Goal: Task Accomplishment & Management: Manage account settings

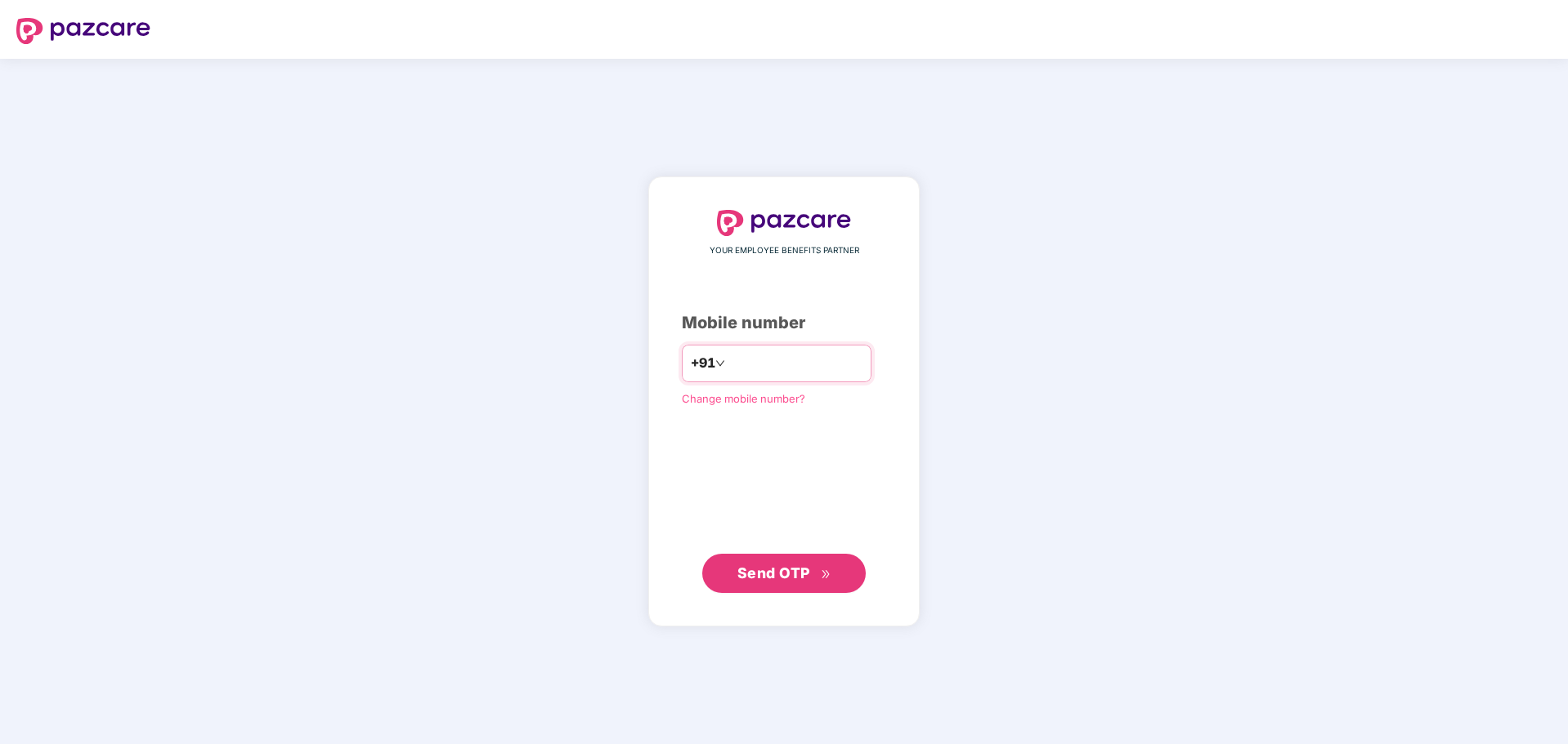
scroll to position [314, 0]
type input "**********"
click at [786, 584] on span "Send OTP" at bounding box center [784, 573] width 94 height 23
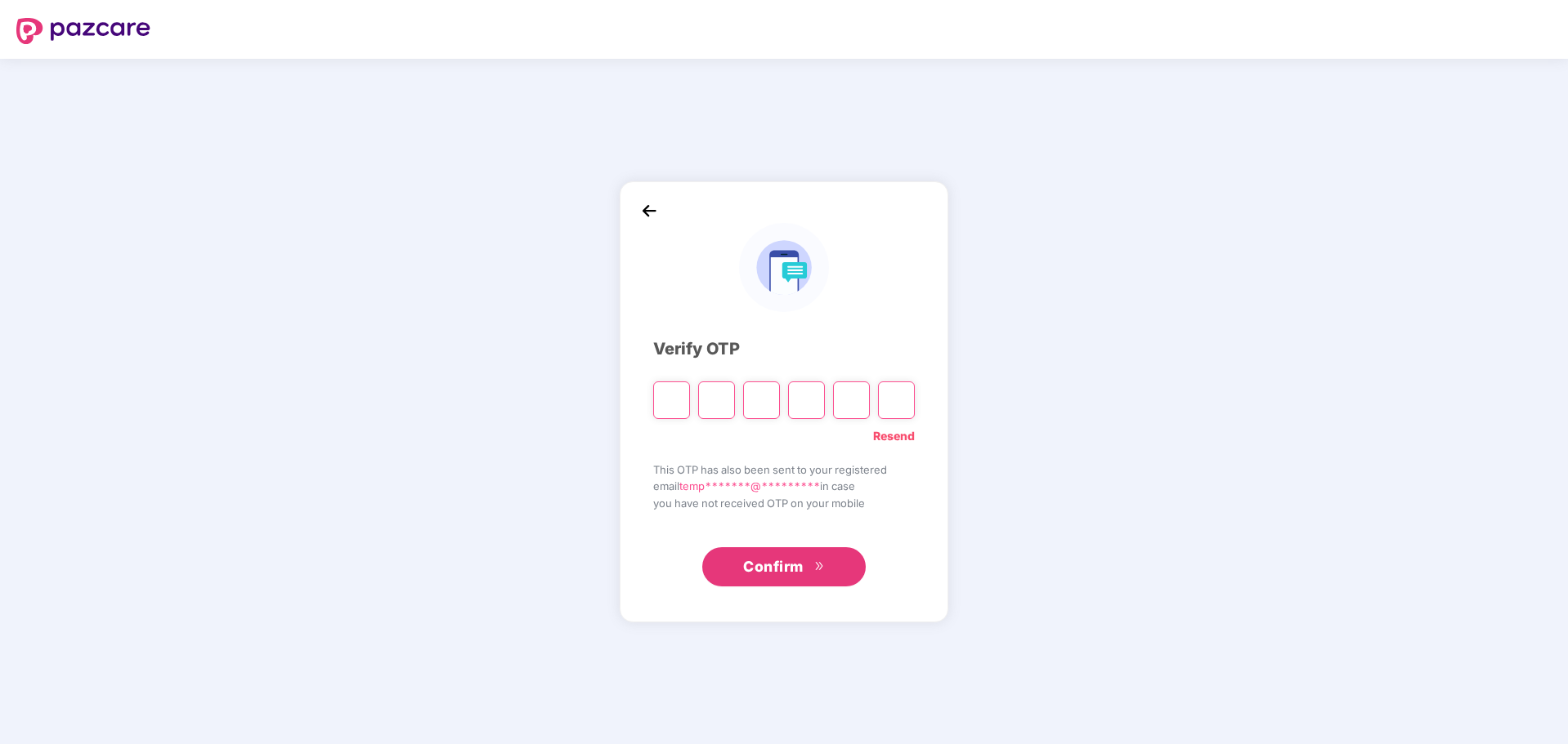
type input "*"
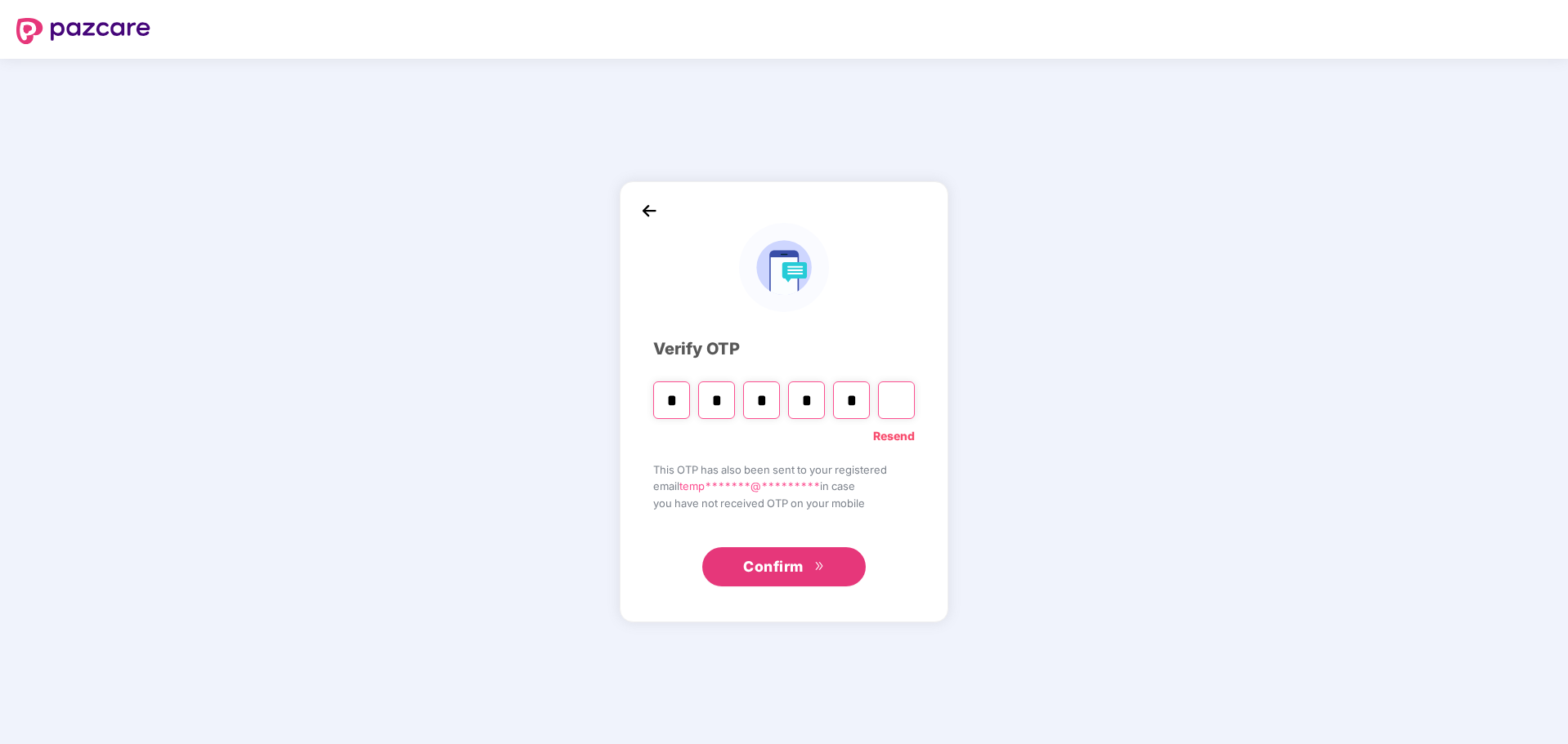
type input "*"
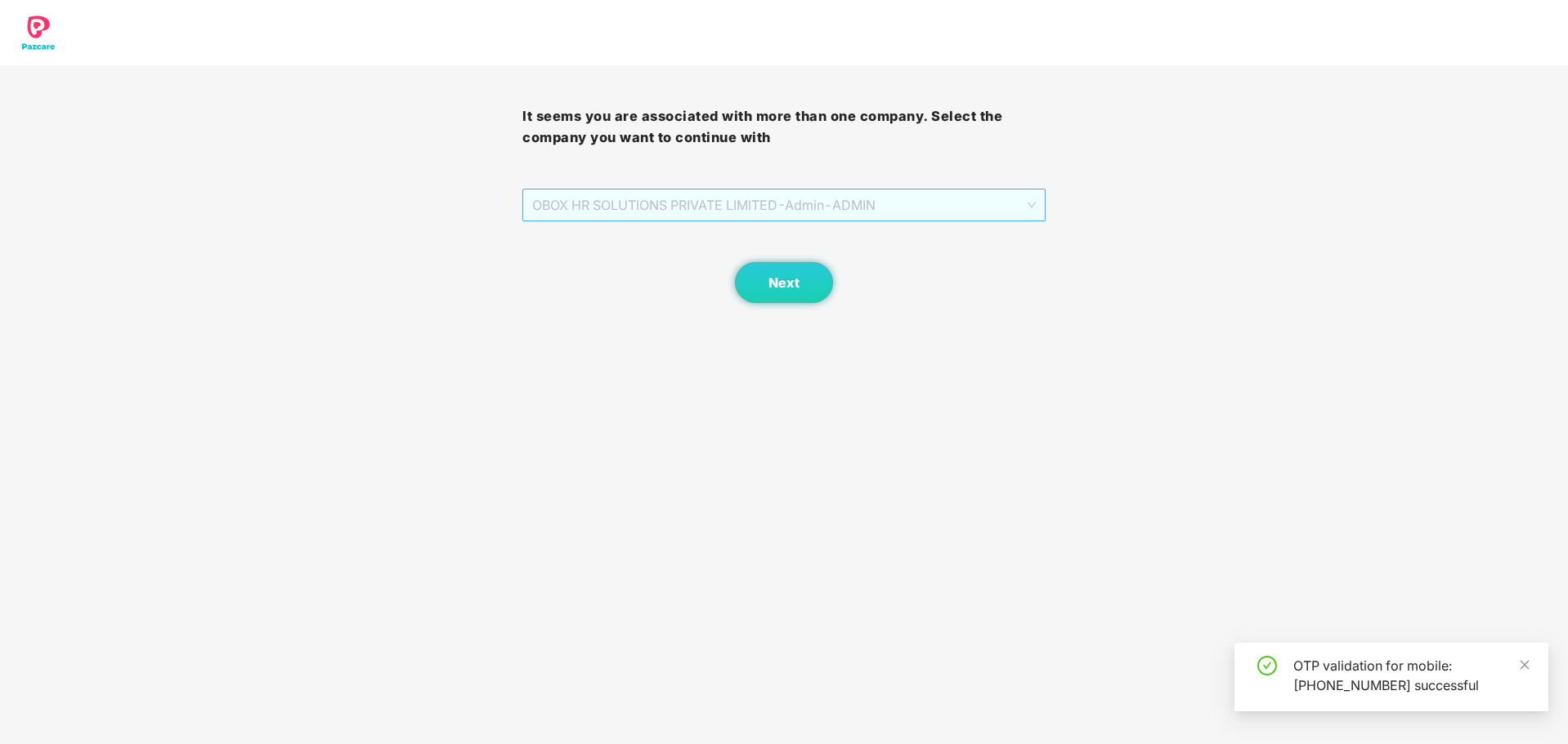
click at [629, 214] on span "OBOX HR SOLUTIONS PRIVATE LIMITED - Admin - ADMIN" at bounding box center [784, 204] width 502 height 31
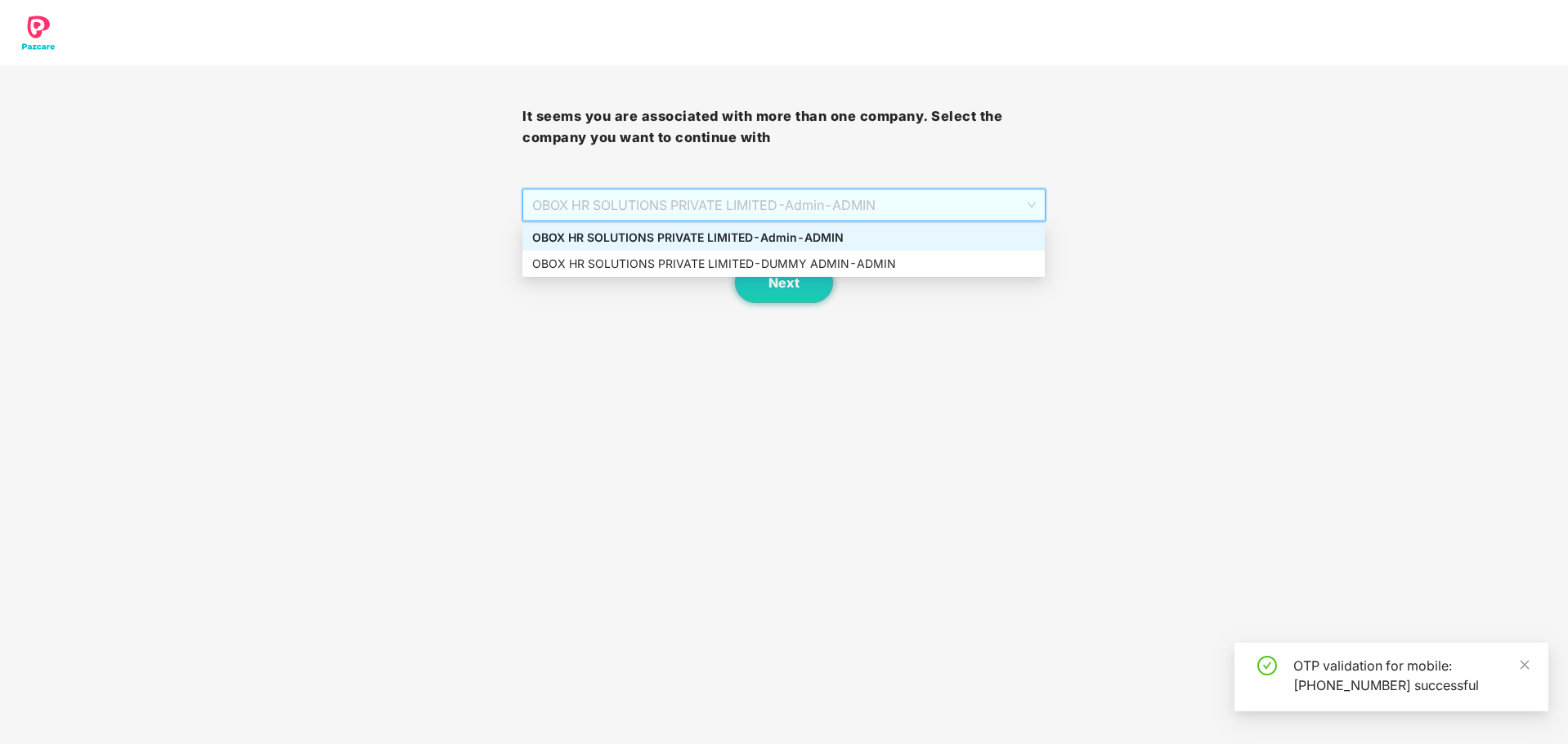
click at [734, 236] on div "OBOX HR SOLUTIONS PRIVATE LIMITED - Admin - ADMIN" at bounding box center [784, 238] width 502 height 18
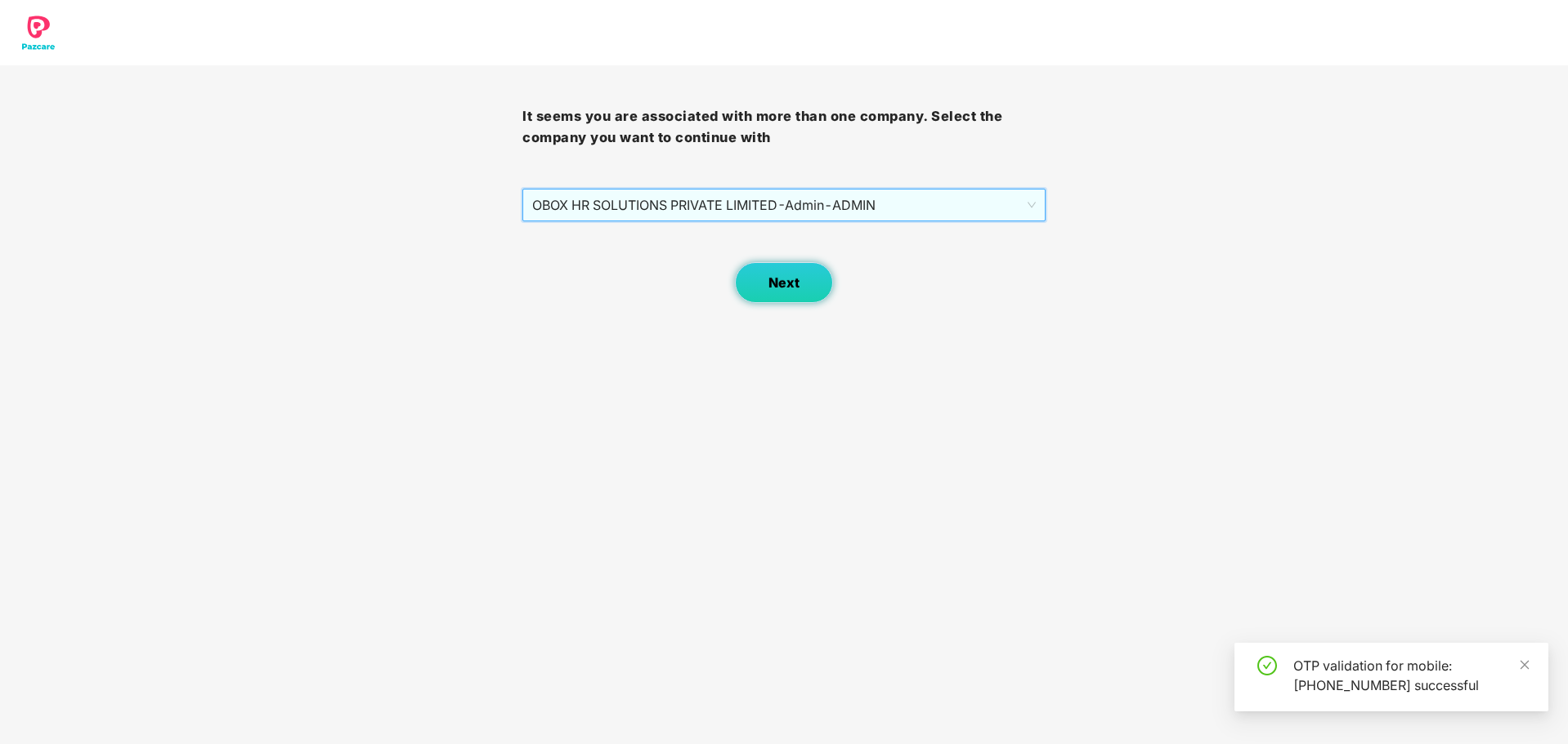
click at [802, 277] on button "Next" at bounding box center [784, 282] width 98 height 41
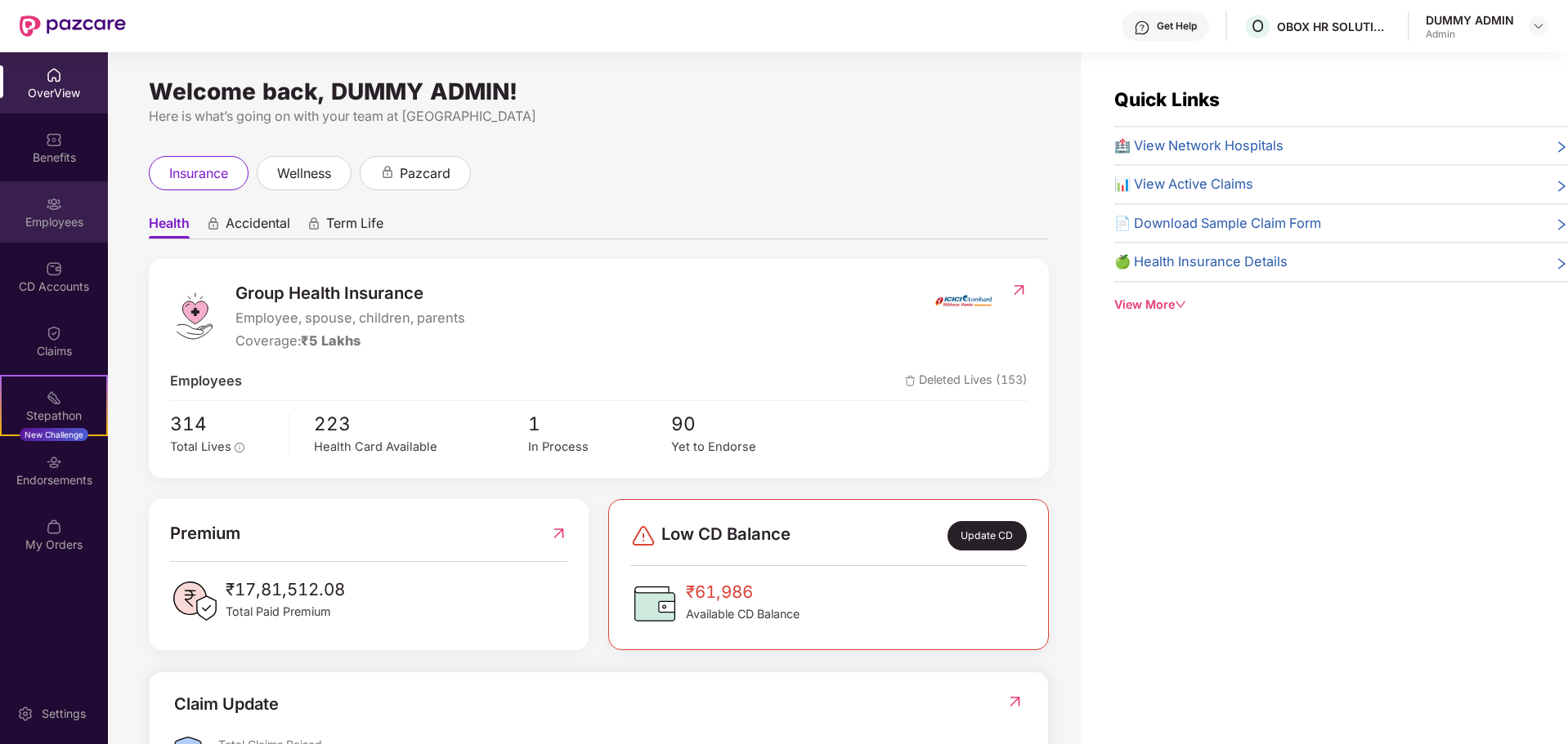
click at [47, 209] on img at bounding box center [54, 204] width 17 height 17
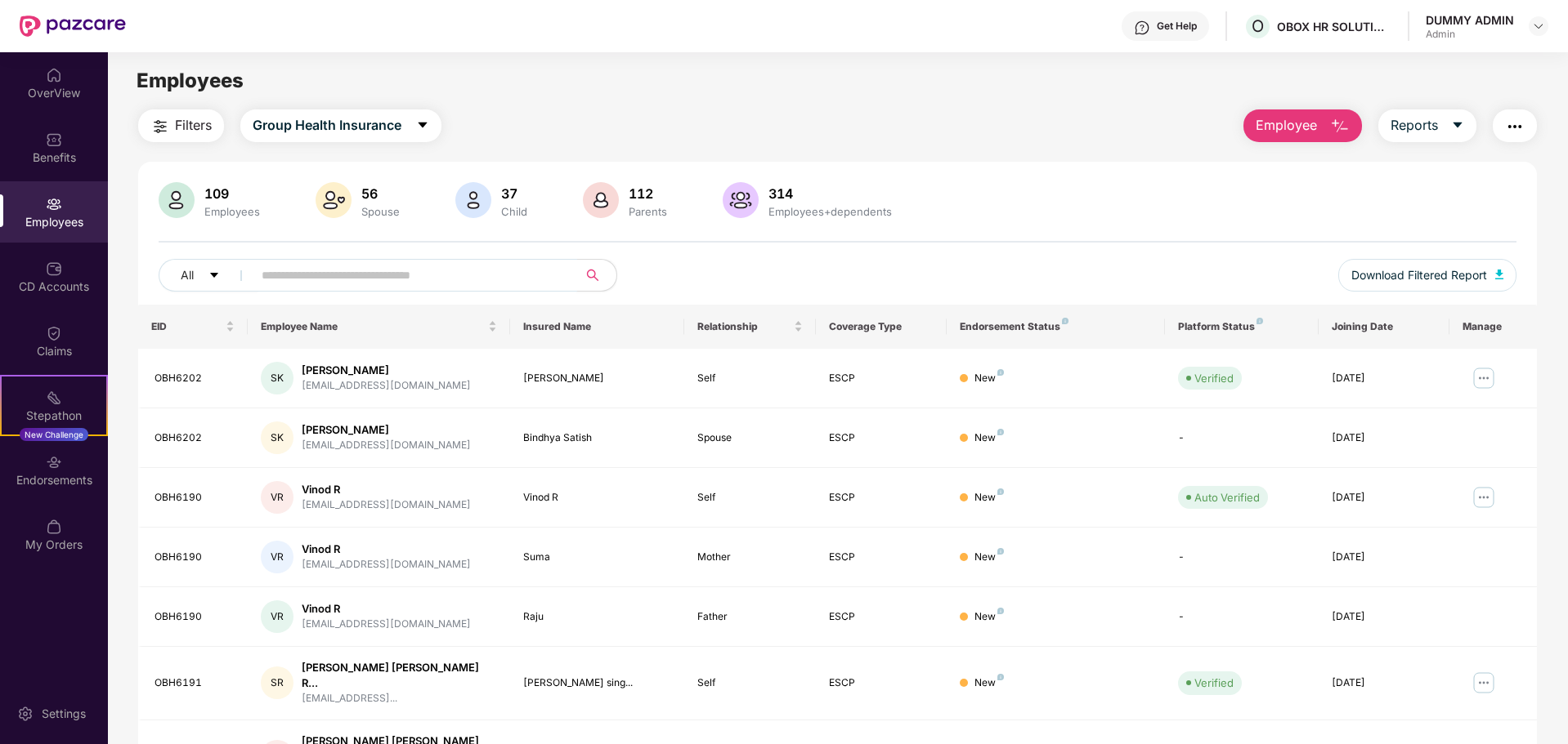
click at [461, 279] on input "text" at bounding box center [408, 274] width 294 height 24
paste input "*******"
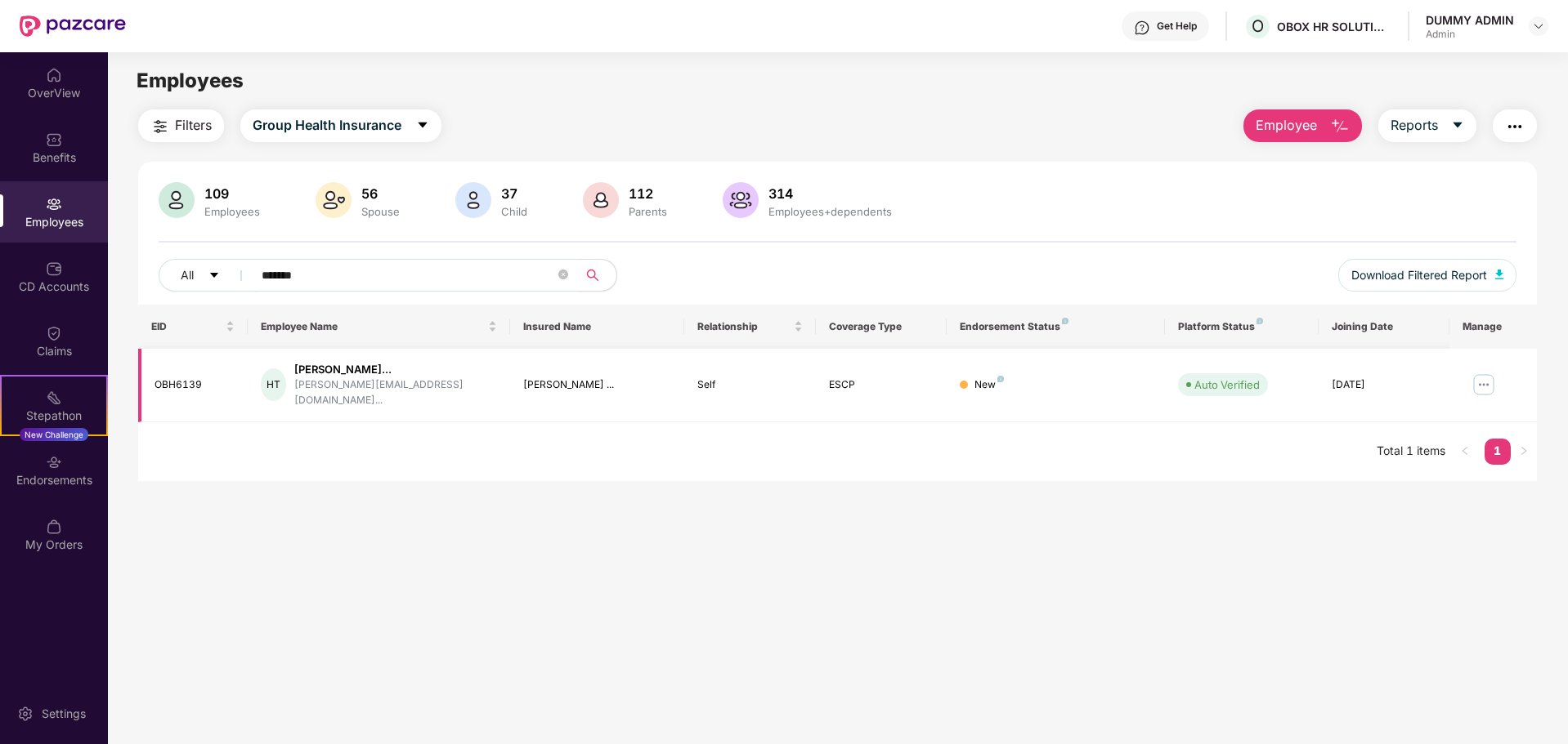
type input "*******"
click at [1480, 380] on img at bounding box center [1483, 385] width 26 height 26
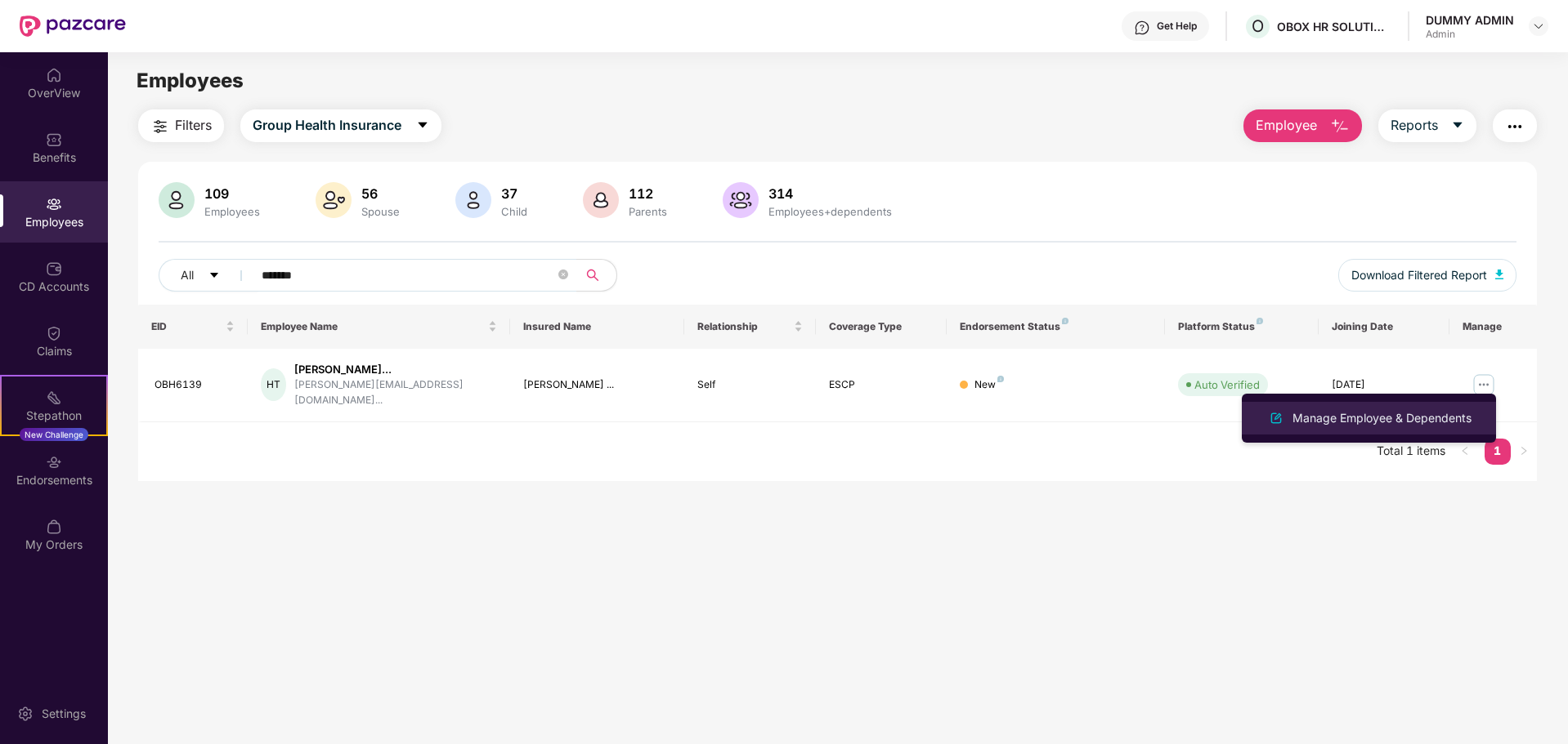
click at [1378, 429] on li "Manage Employee & Dependents" at bounding box center [1369, 418] width 255 height 33
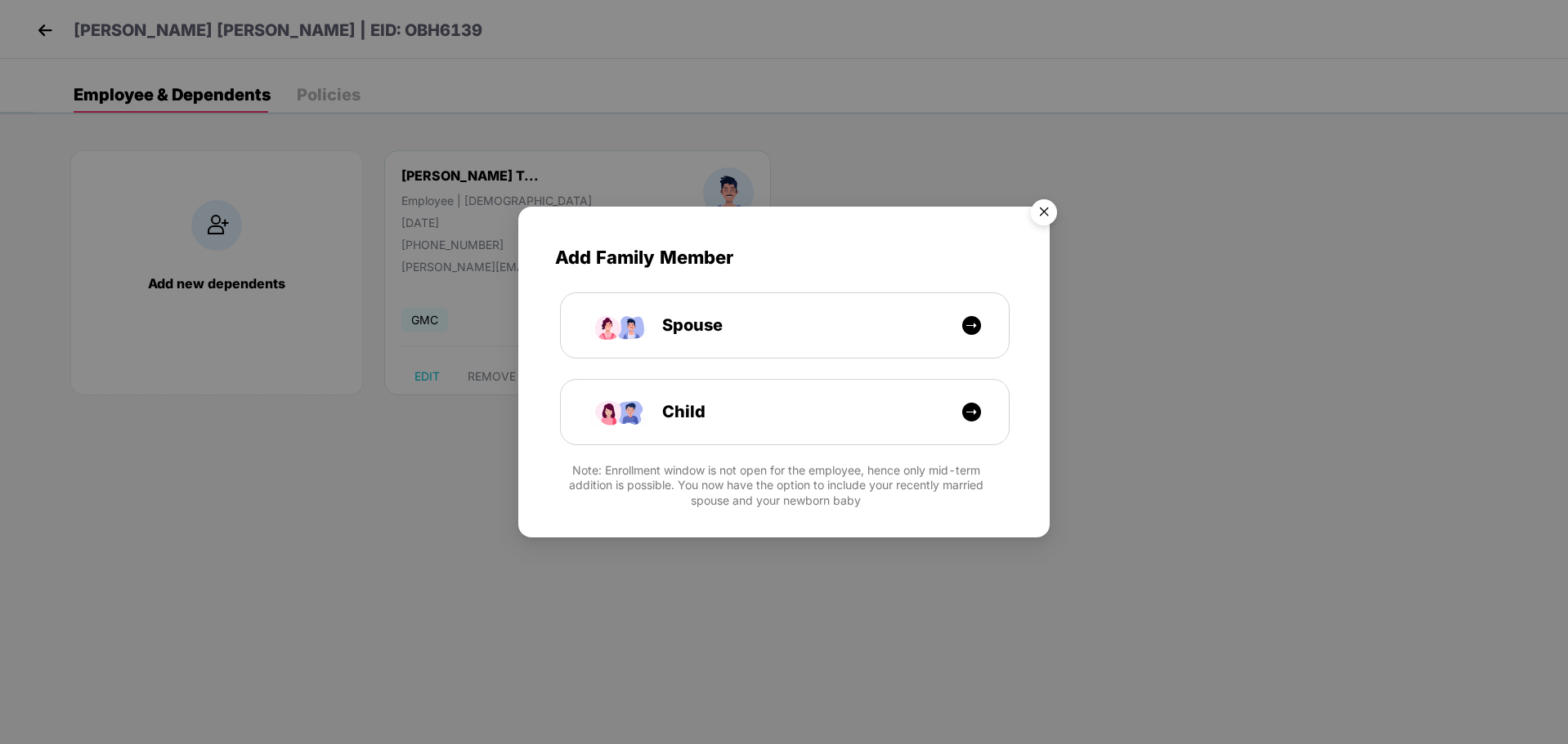
click at [1050, 209] on img "Close" at bounding box center [1043, 214] width 46 height 46
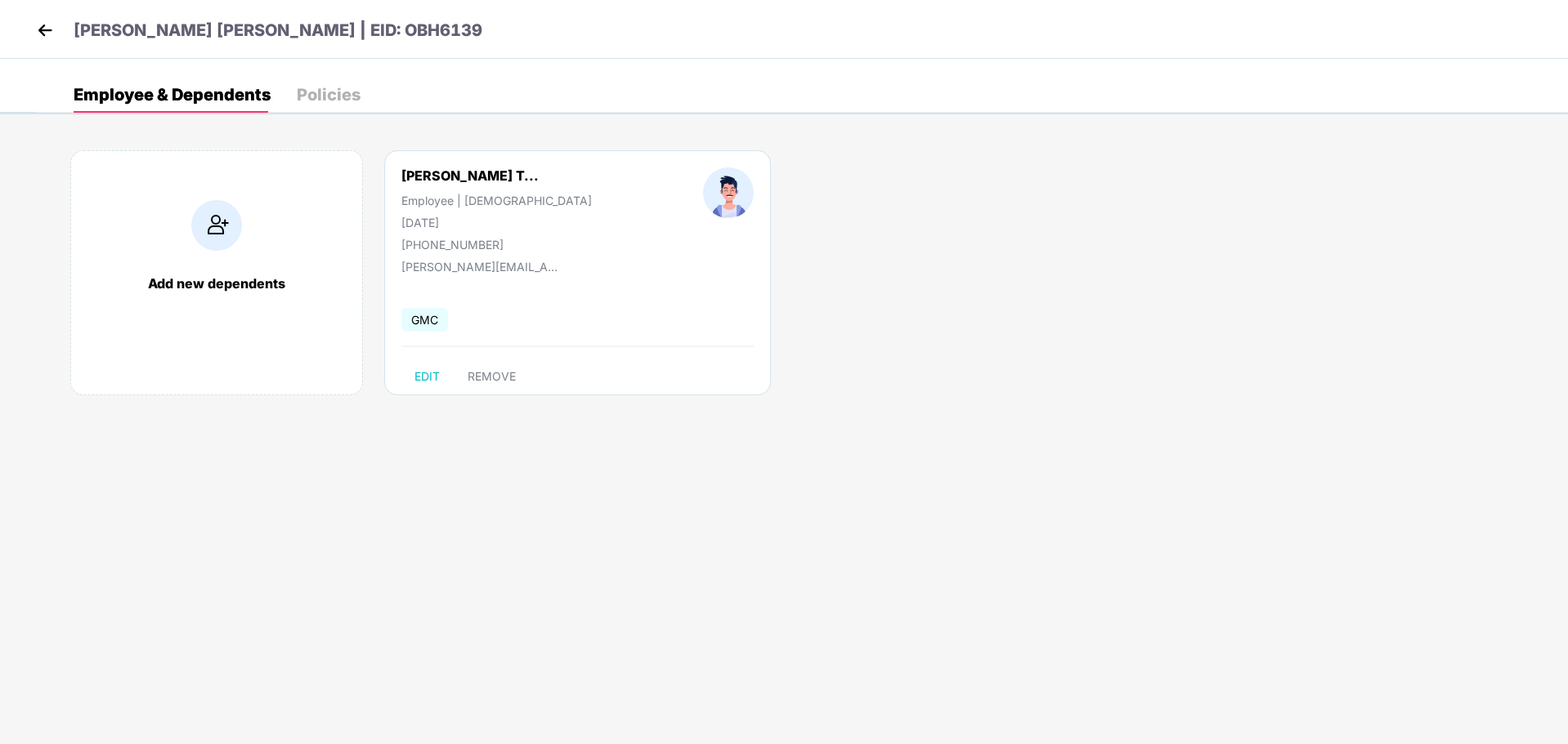
click at [324, 98] on div "Policies" at bounding box center [329, 95] width 63 height 17
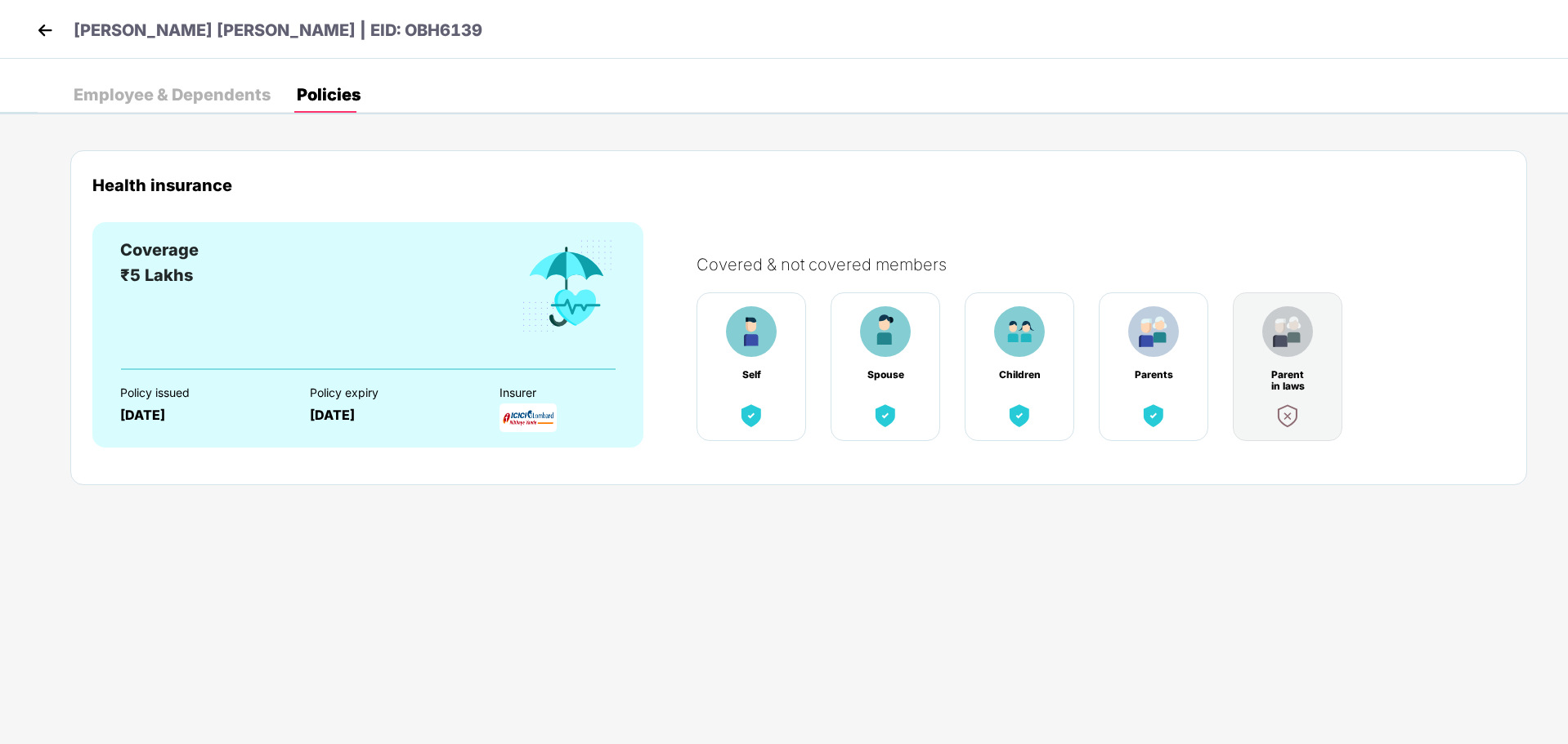
click at [142, 102] on div "Employee & Dependents" at bounding box center [172, 95] width 197 height 17
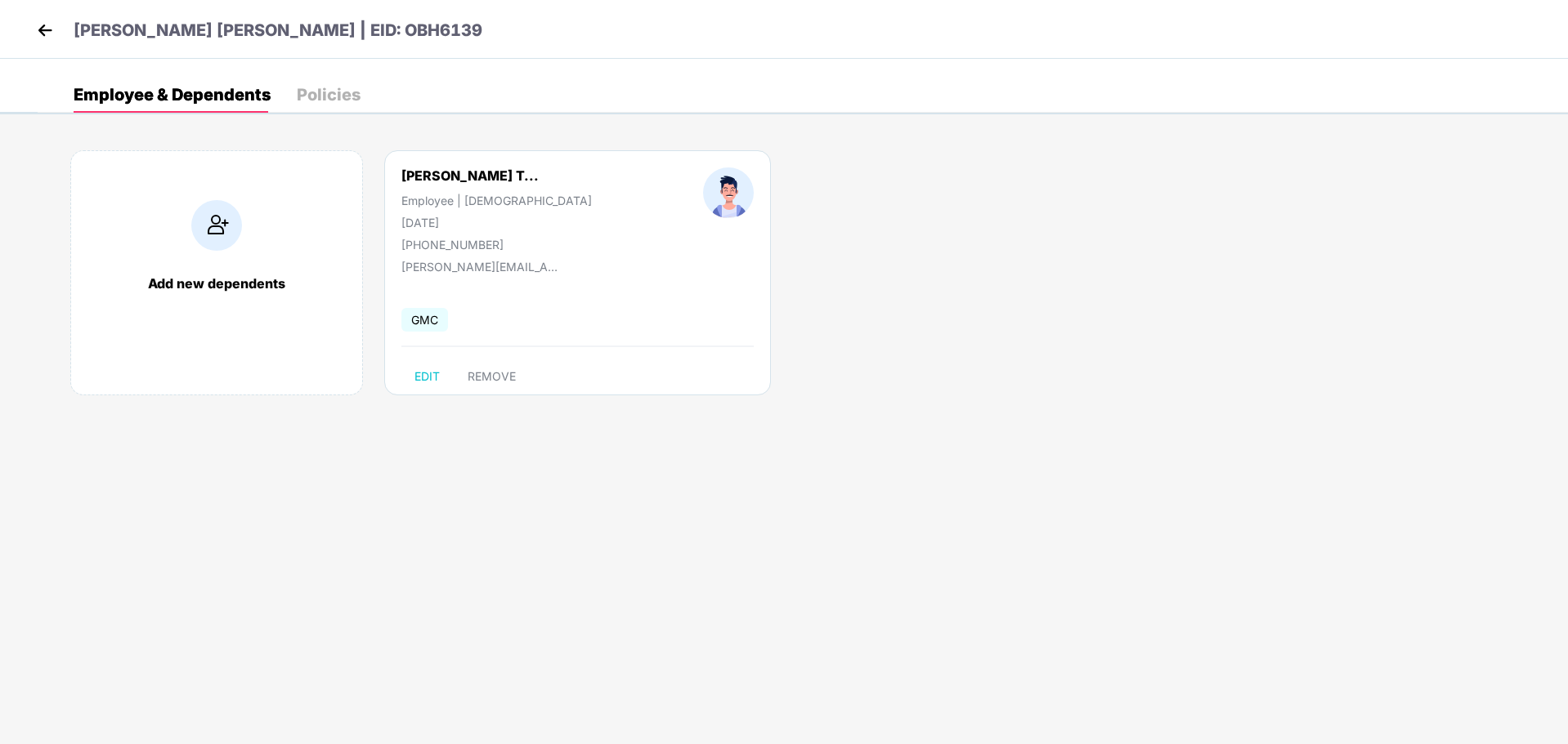
click at [317, 96] on div "Policies" at bounding box center [329, 95] width 63 height 17
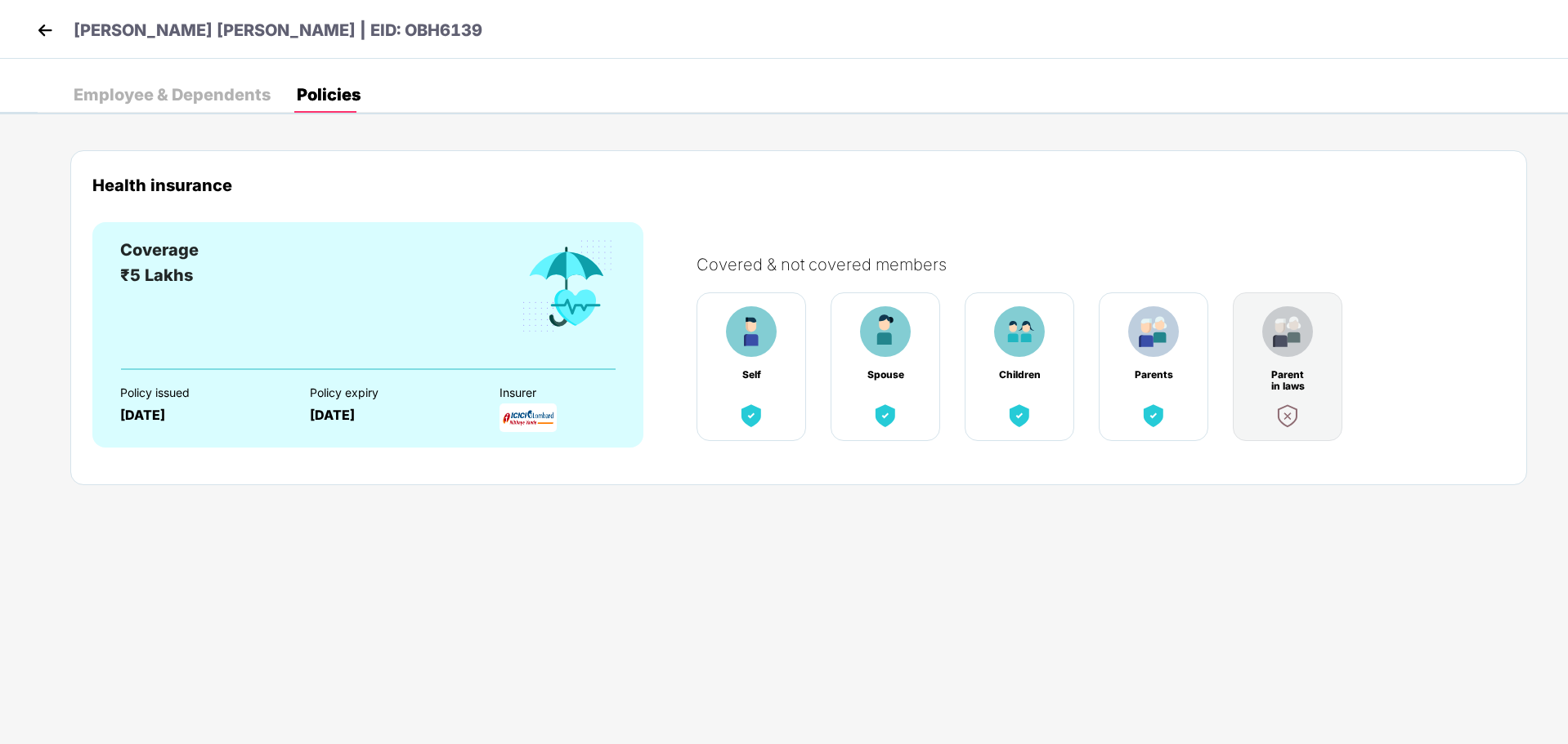
click at [178, 99] on div "Employee & Dependents" at bounding box center [172, 95] width 197 height 17
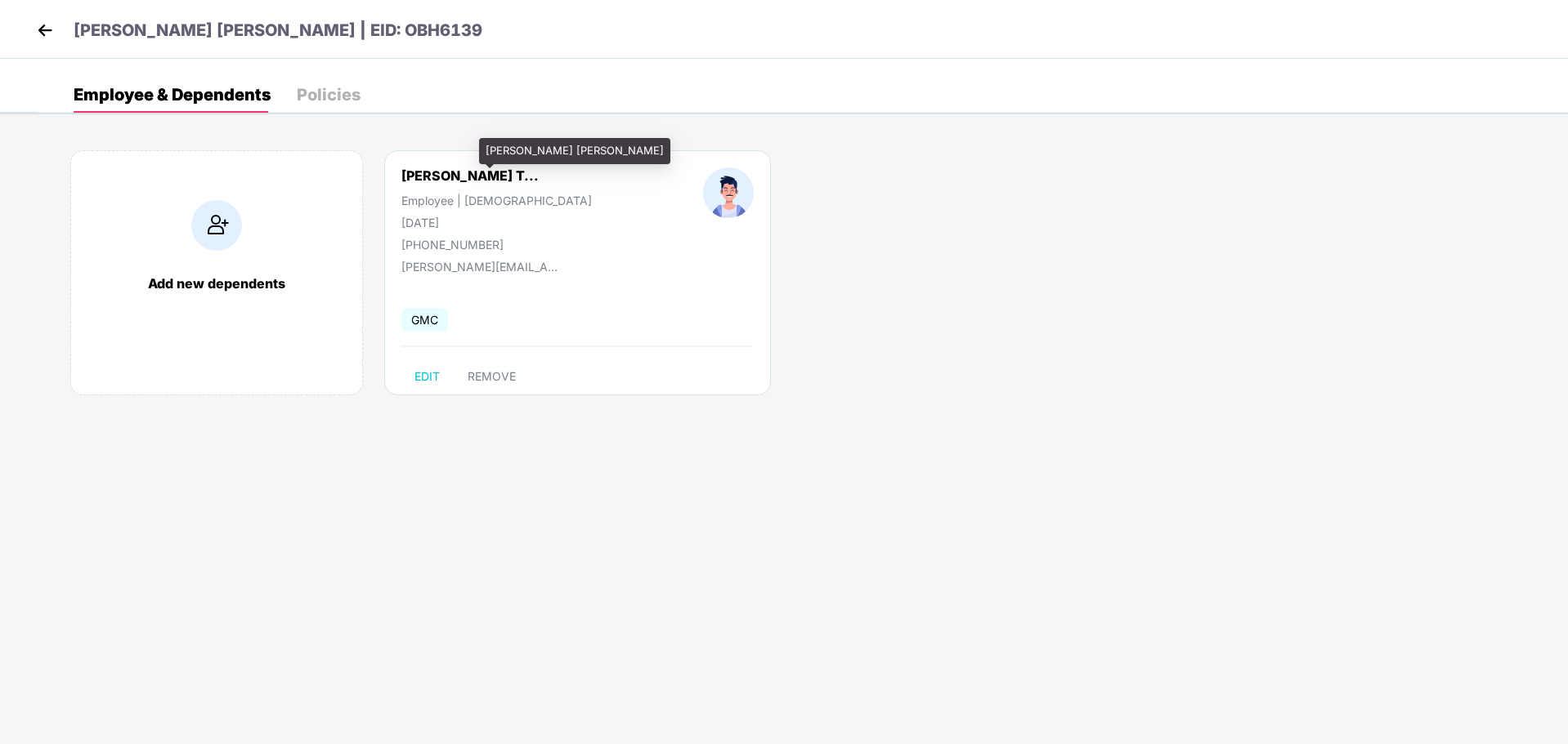
click at [446, 173] on div "[PERSON_NAME] T..." at bounding box center [470, 176] width 138 height 17
click at [52, 26] on img at bounding box center [44, 30] width 24 height 24
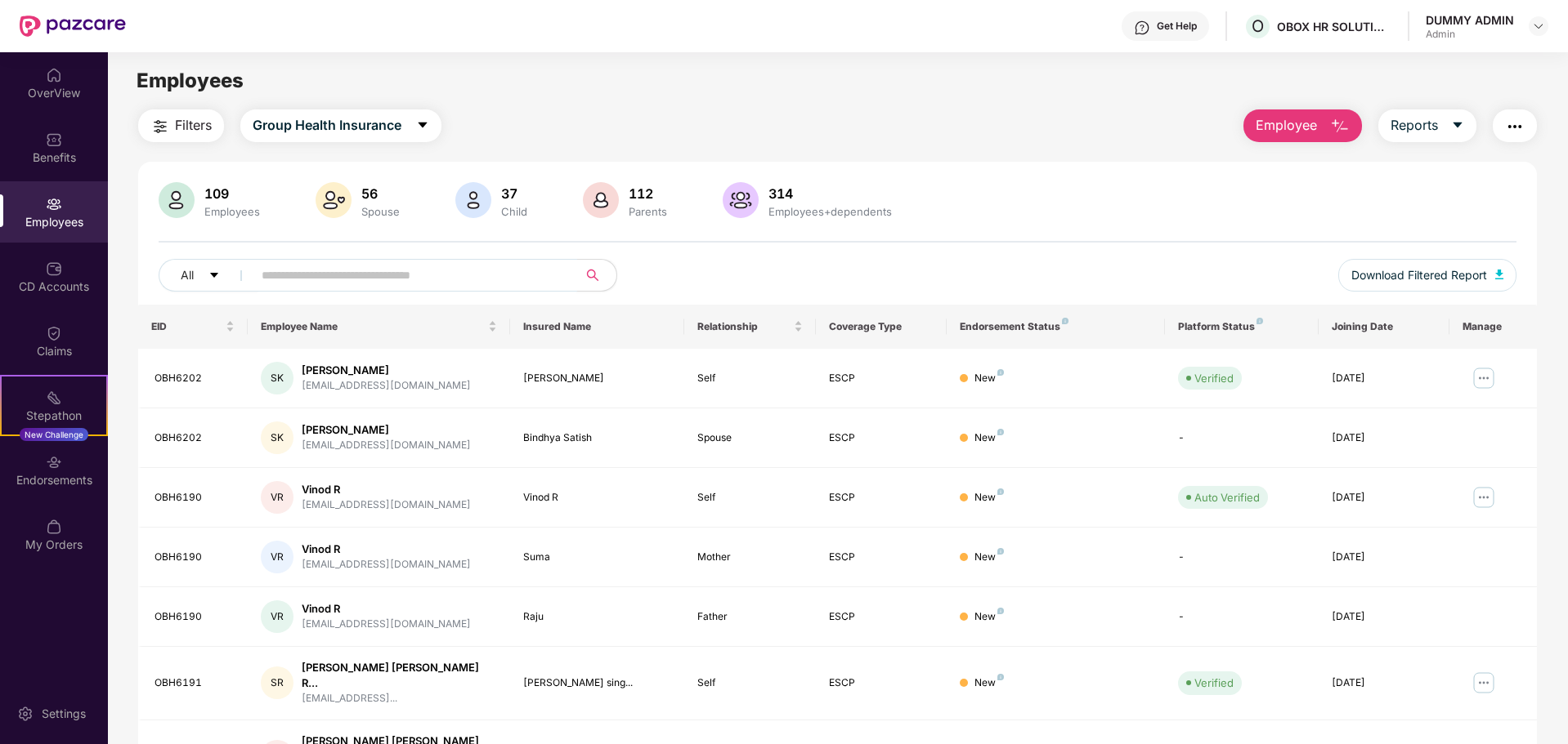
click at [388, 269] on input "text" at bounding box center [408, 274] width 294 height 24
paste input "*******"
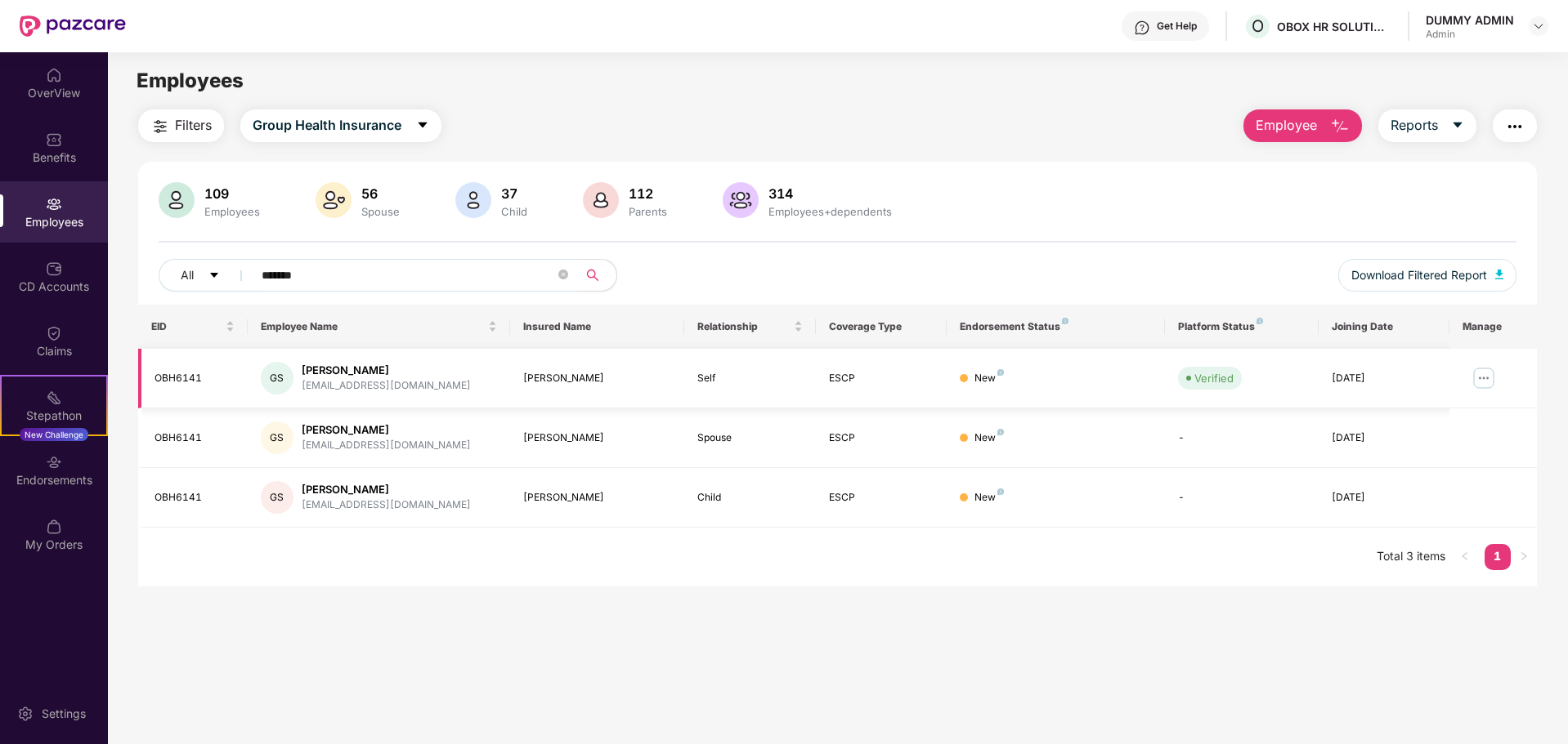
type input "*******"
click at [1485, 380] on img at bounding box center [1483, 378] width 26 height 26
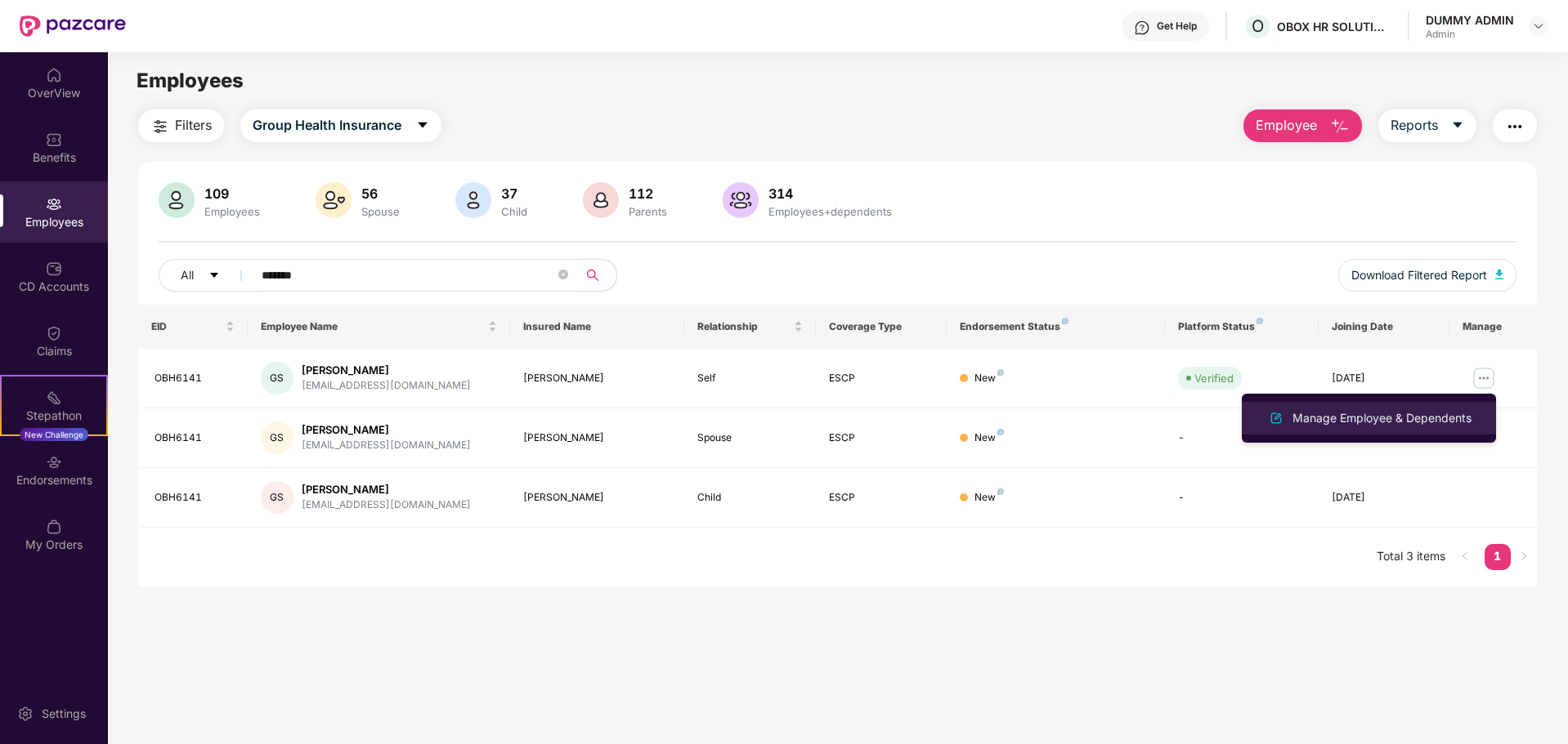
click at [1366, 410] on div "Manage Employee & Dependents" at bounding box center [1382, 419] width 185 height 18
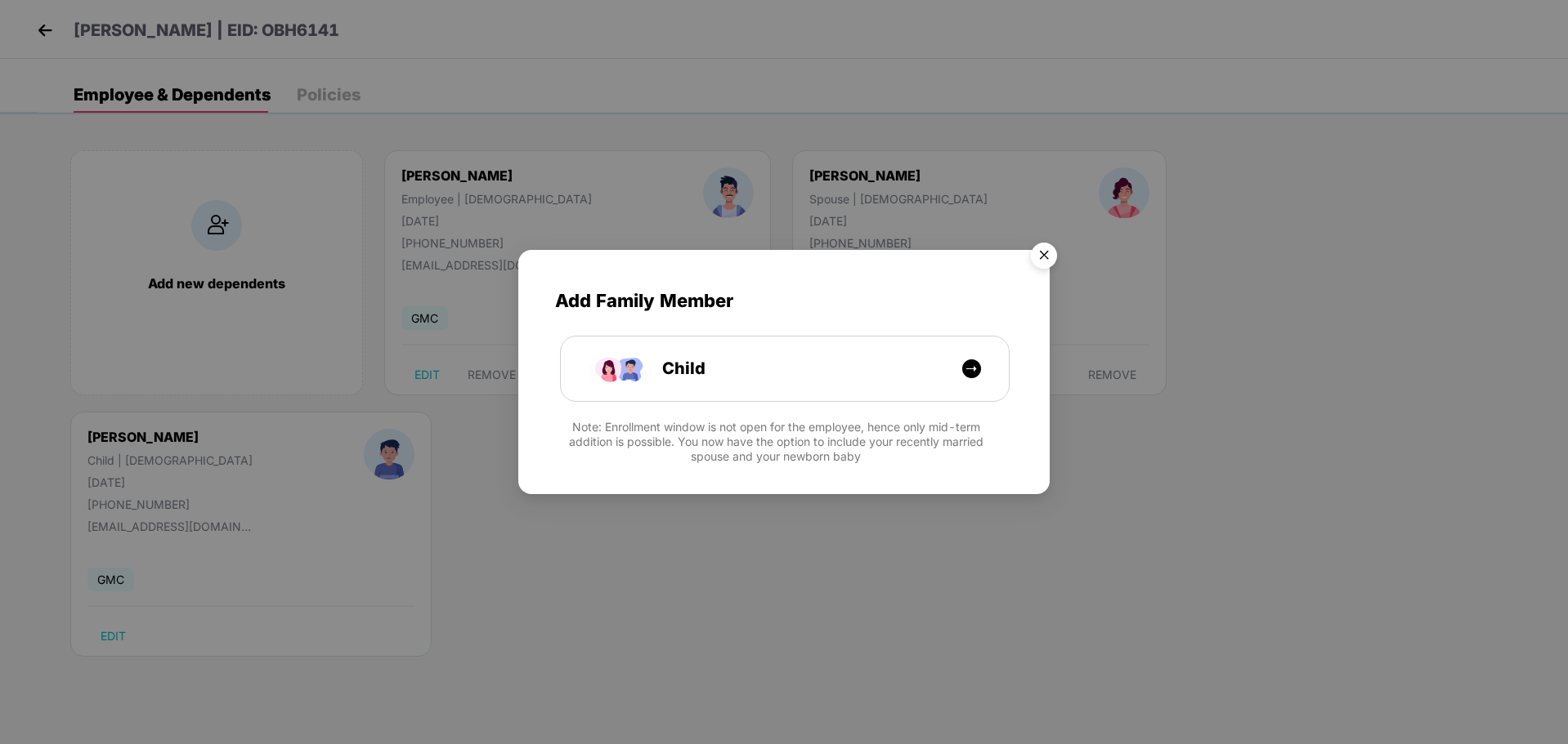
click at [1041, 250] on img "Close" at bounding box center [1043, 258] width 46 height 46
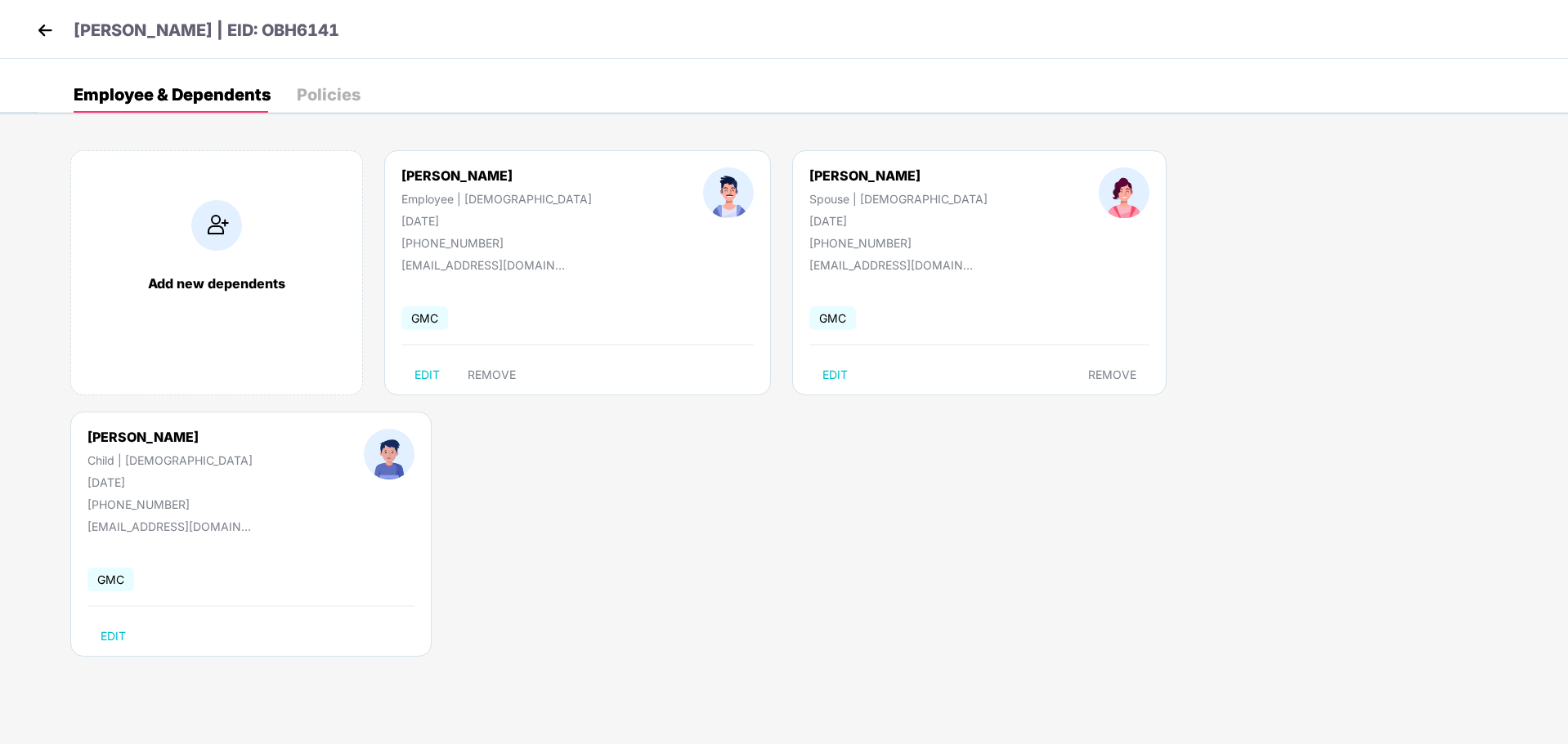
click at [330, 81] on div "Policies" at bounding box center [329, 94] width 63 height 36
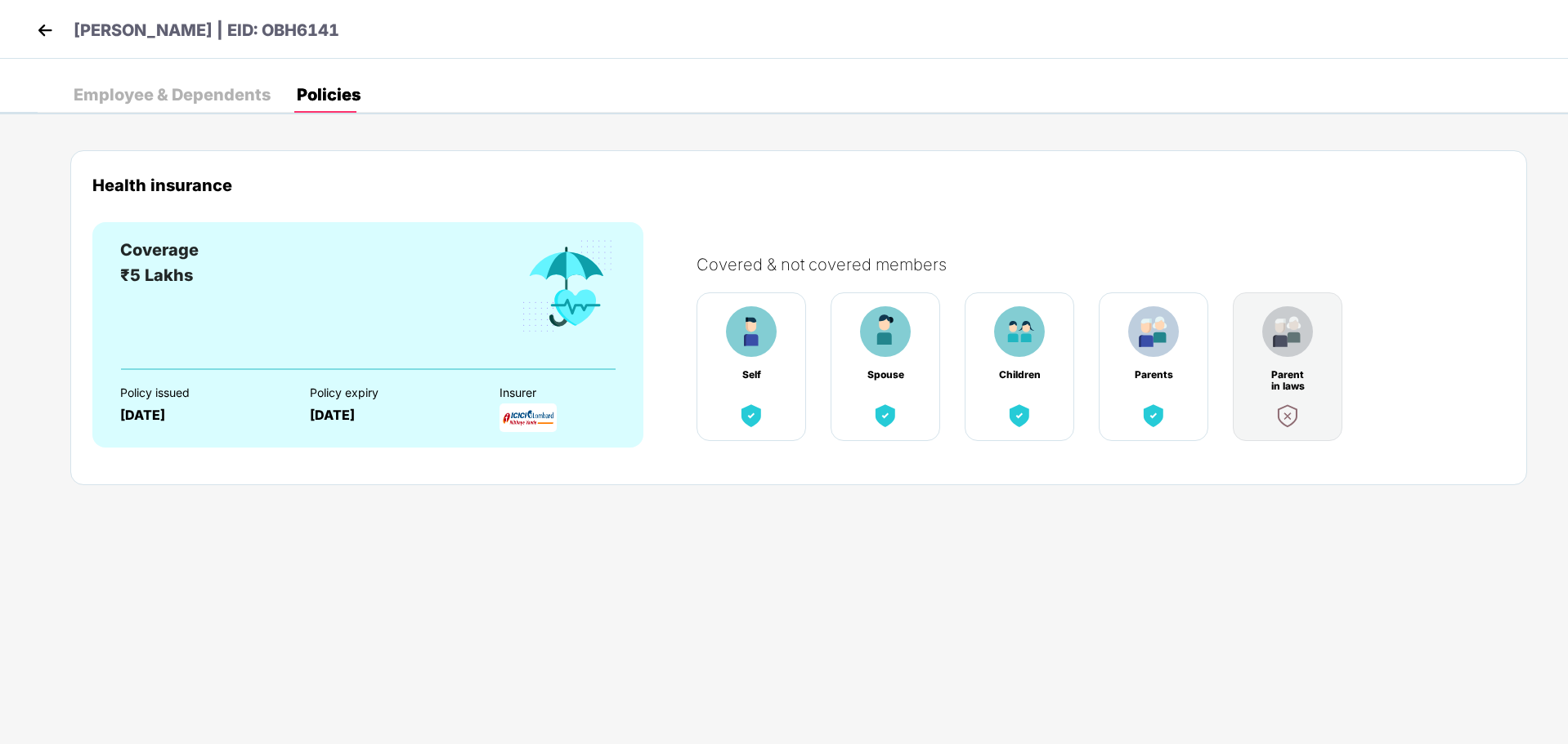
click at [189, 431] on div "Coverage ₹5 Lakhs Policy issued [DATE] Policy expiry [DATE] Insurer" at bounding box center [368, 334] width 551 height 225
click at [297, 319] on div "Coverage ₹5 Lakhs" at bounding box center [368, 303] width 496 height 131
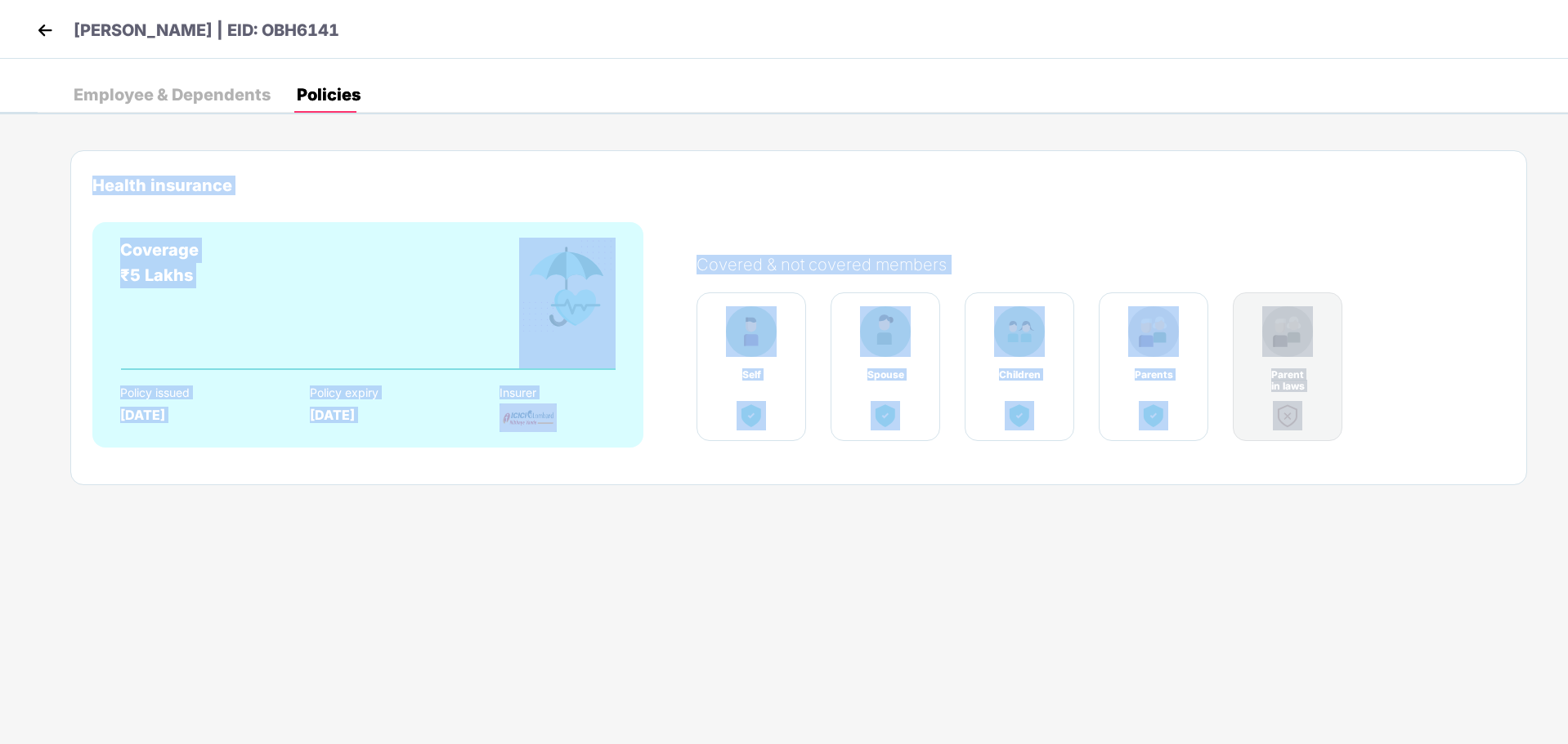
drag, startPoint x: 96, startPoint y: 181, endPoint x: 1324, endPoint y: 405, distance: 1248.3
type textarea "**********"
click at [1324, 405] on div "Health insurance Coverage ₹5 Lakhs Policy issued [DATE] Policy expiry [DATE] In…" at bounding box center [798, 318] width 1456 height 335
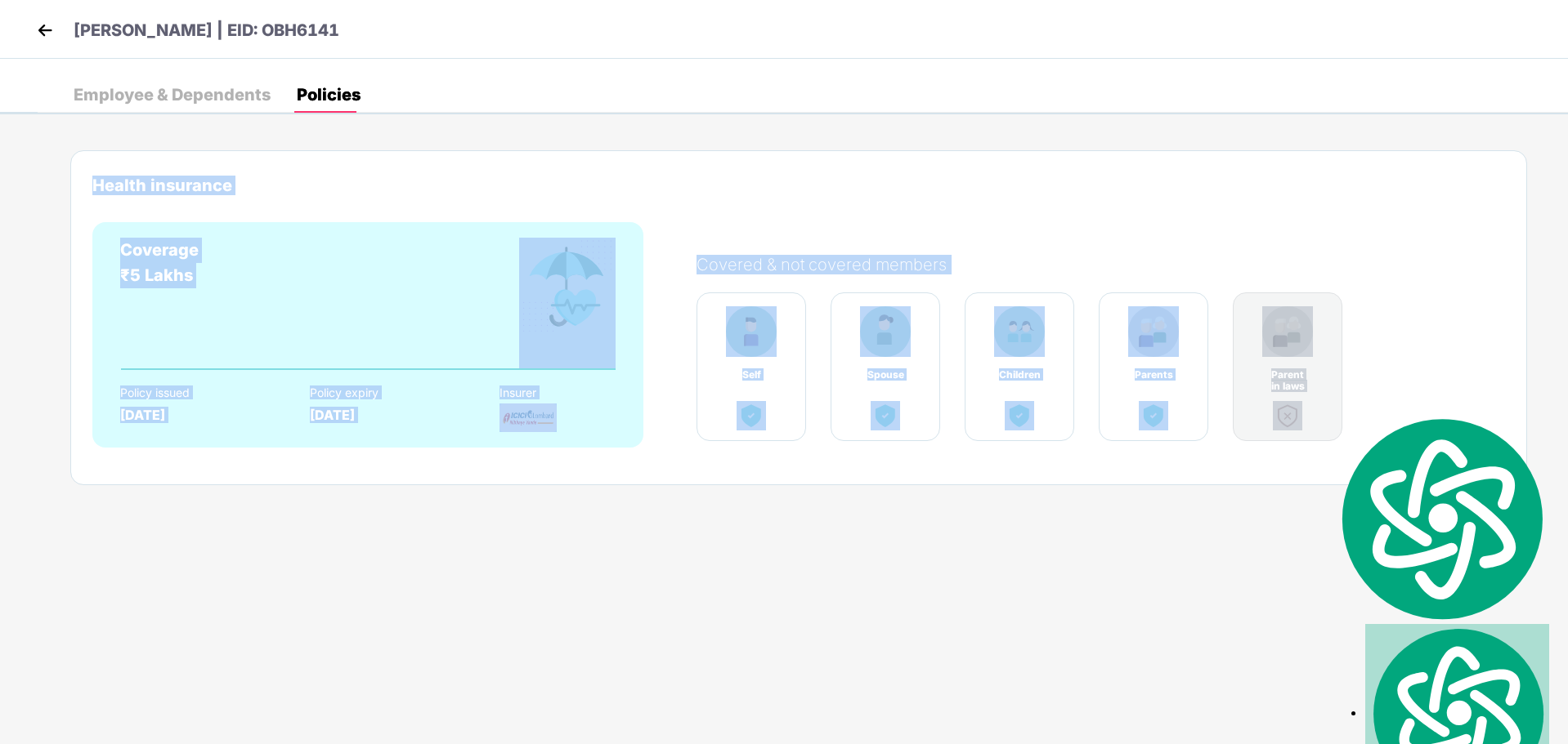
click at [1061, 189] on div "Health insurance" at bounding box center [799, 185] width 1413 height 19
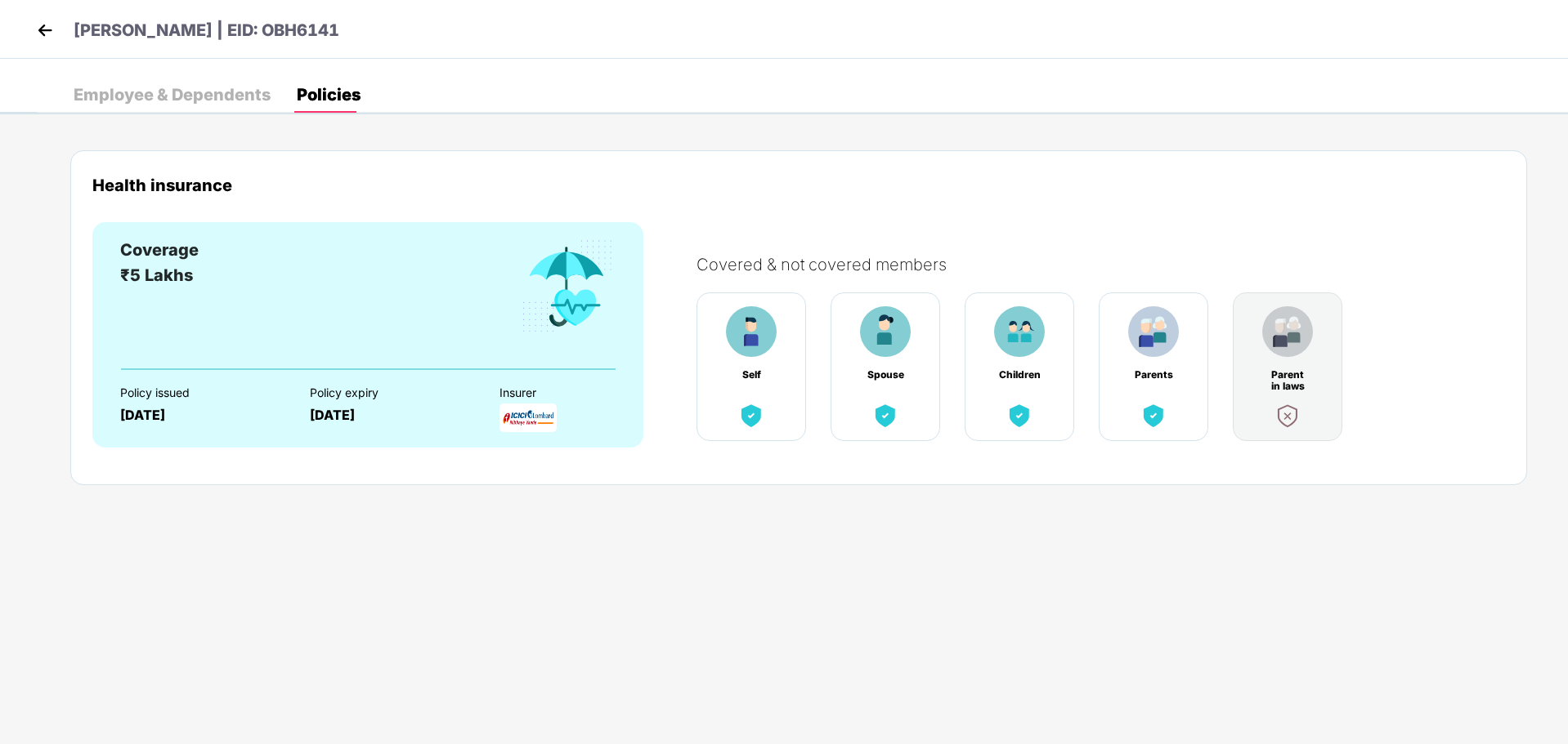
click at [53, 29] on img at bounding box center [44, 30] width 24 height 24
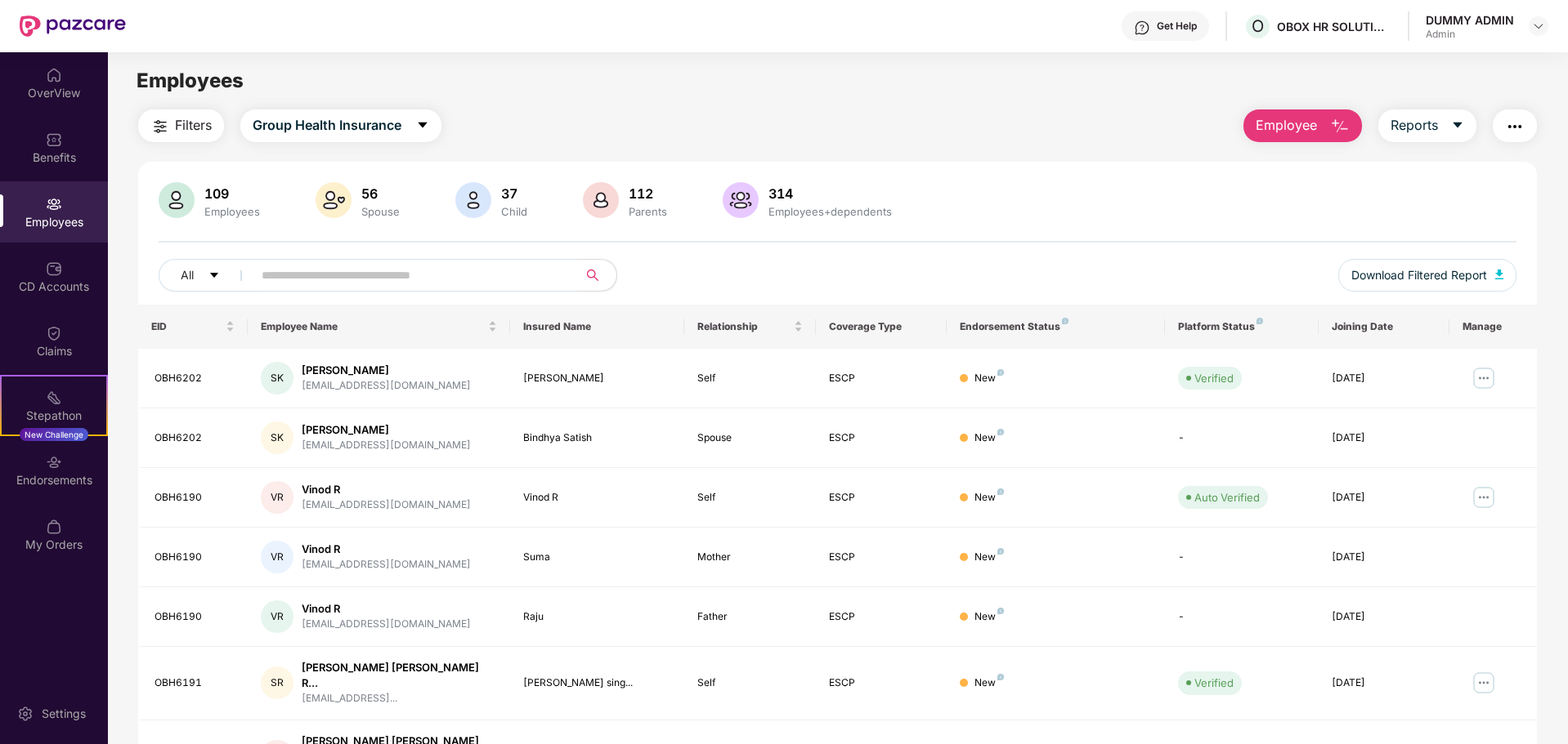
click at [325, 276] on input "text" at bounding box center [408, 274] width 294 height 24
paste input "*******"
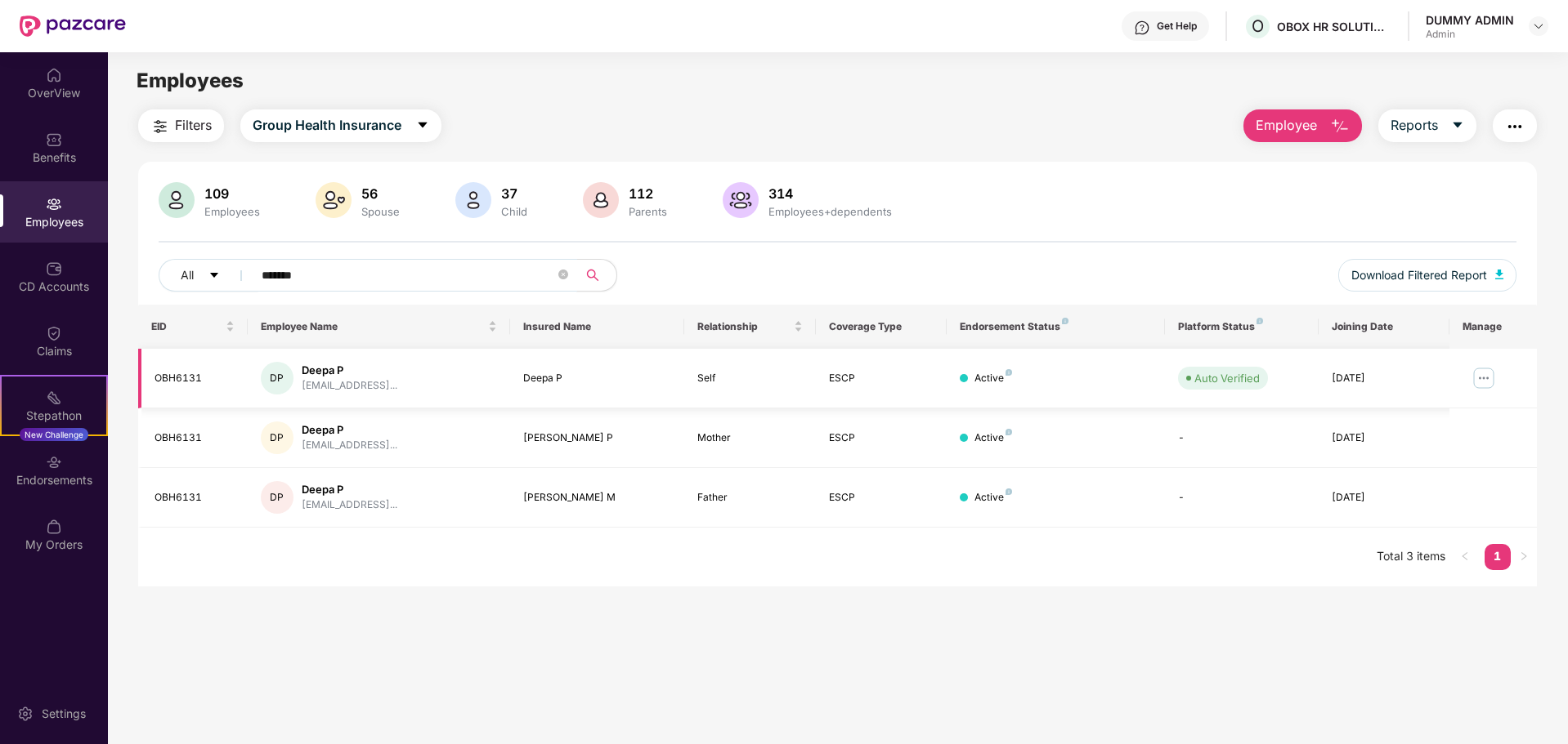
type input "*******"
click at [1480, 375] on img at bounding box center [1483, 378] width 26 height 26
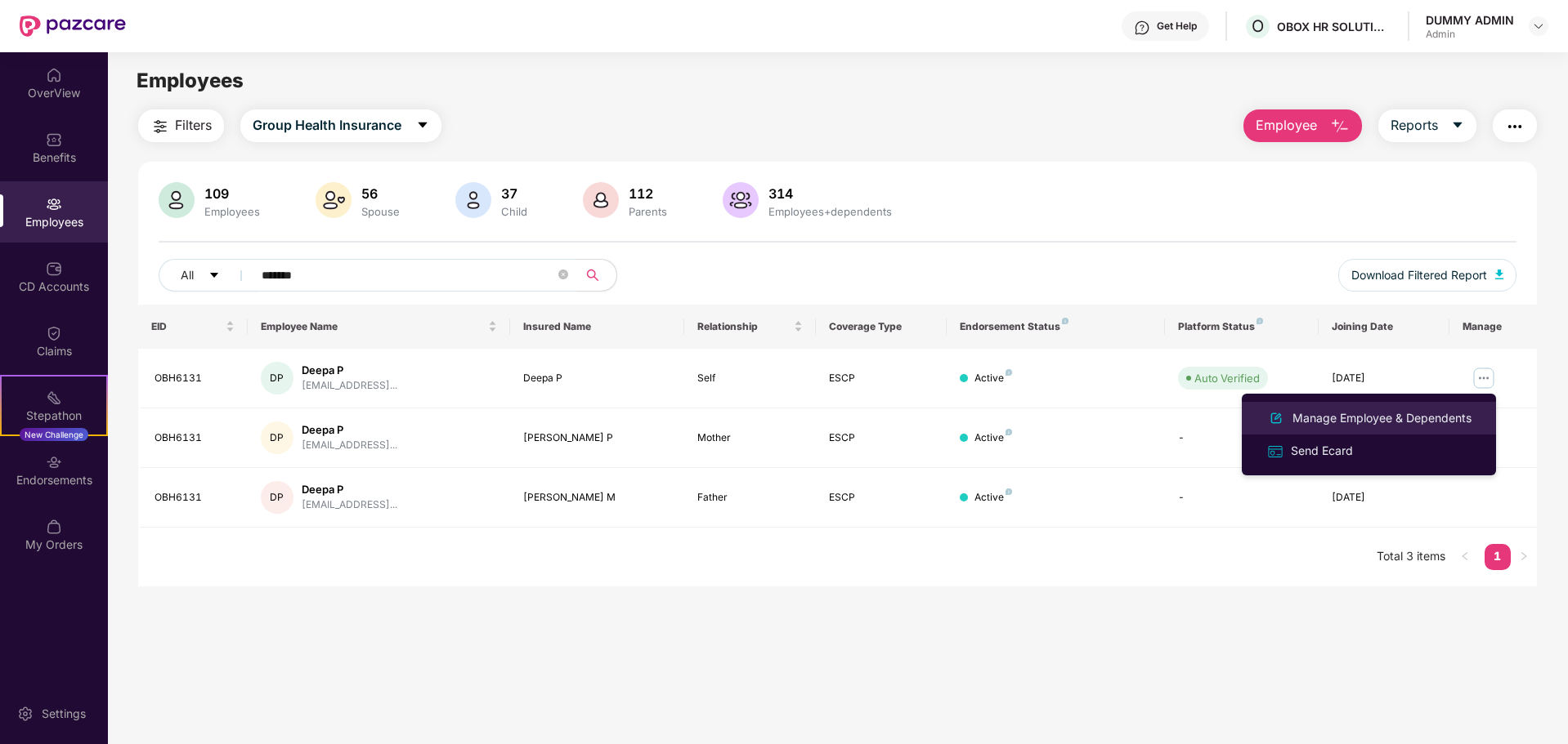
click at [1352, 425] on div "Manage Employee & Dependents" at bounding box center [1382, 419] width 185 height 18
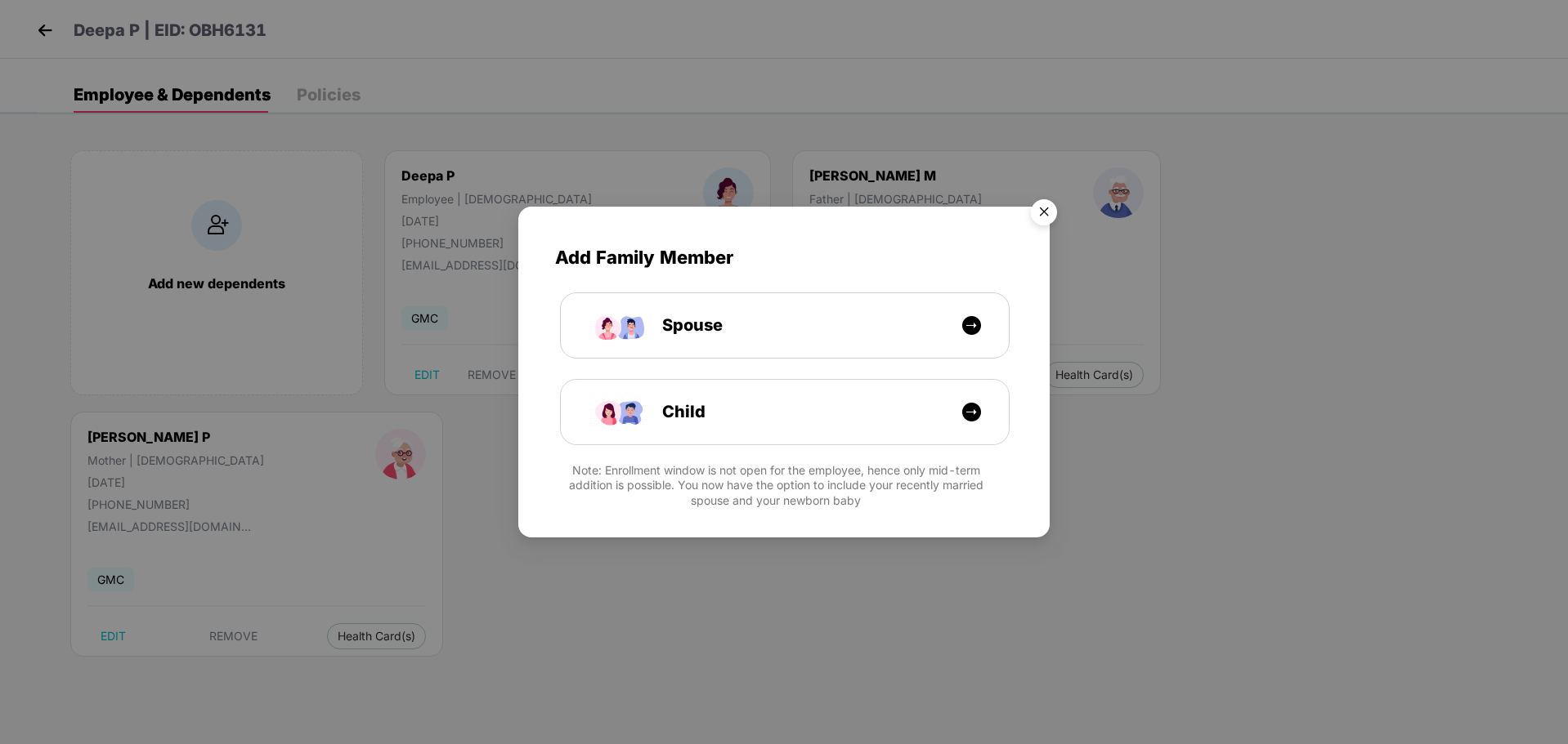
click at [1047, 206] on img "Close" at bounding box center [1043, 214] width 46 height 46
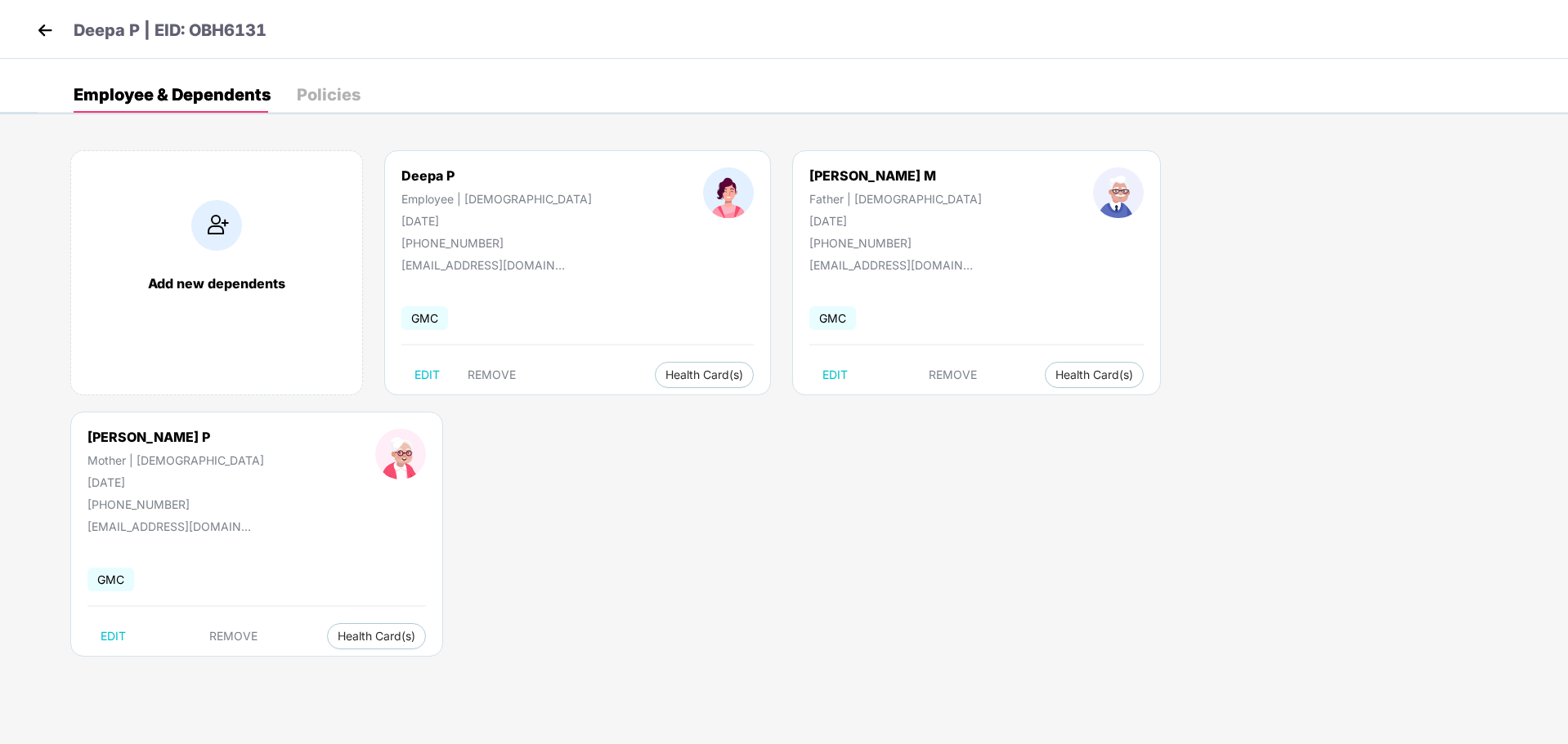
click at [329, 103] on div "Policies" at bounding box center [329, 95] width 63 height 17
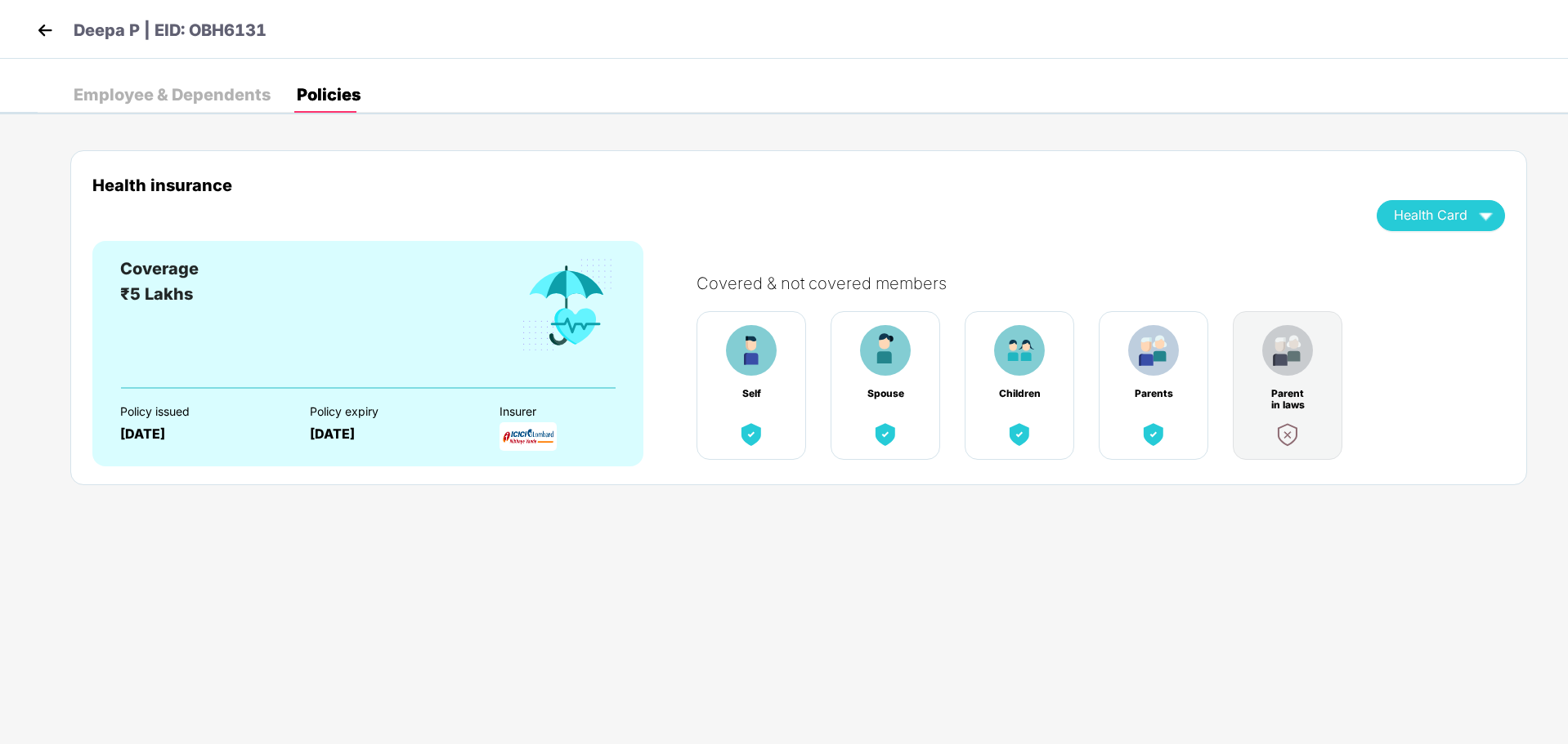
click at [1493, 210] on img "button" at bounding box center [1485, 215] width 28 height 28
click at [43, 38] on img at bounding box center [44, 30] width 24 height 24
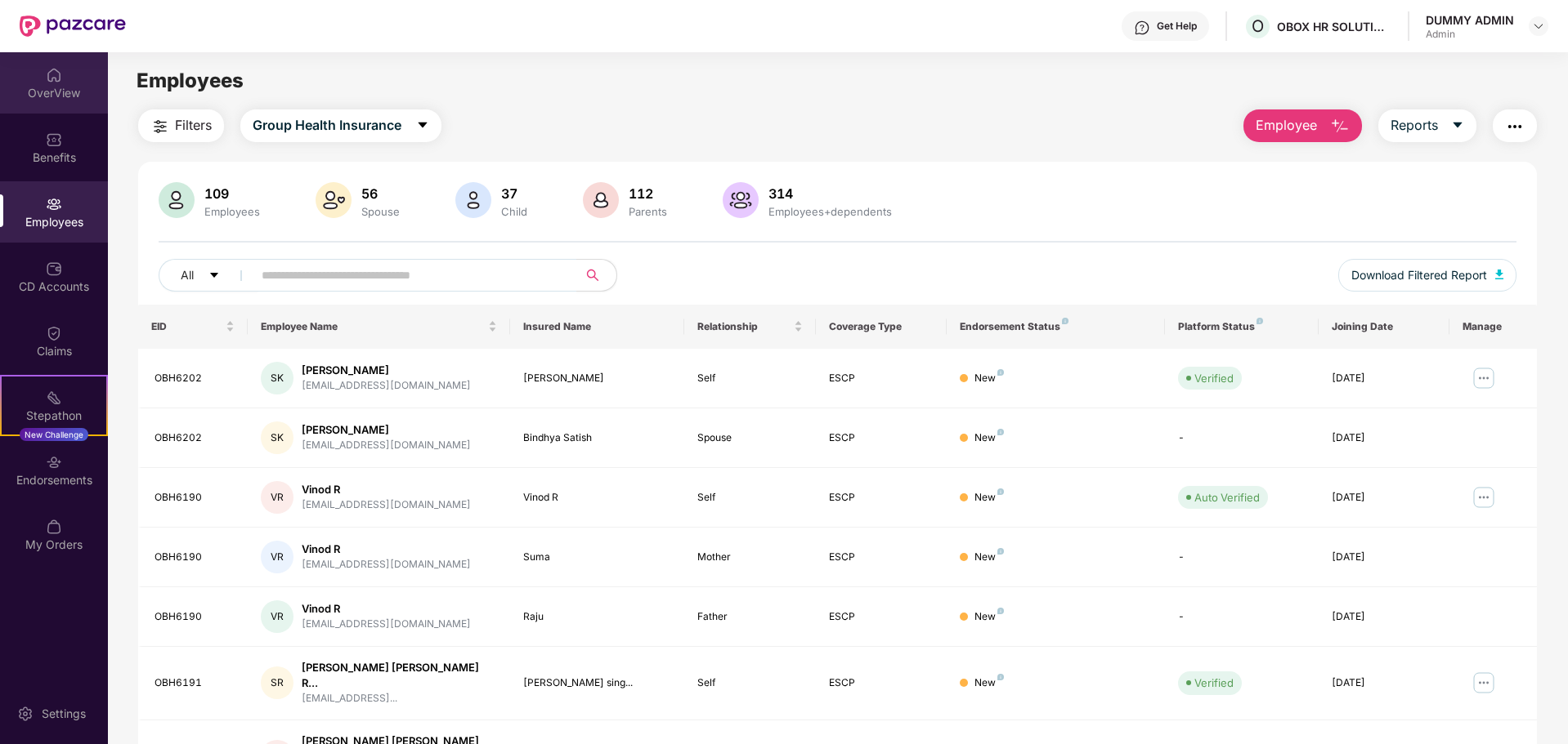
click at [56, 92] on div "OverView" at bounding box center [53, 93] width 108 height 17
